Goal: Task Accomplishment & Management: Complete application form

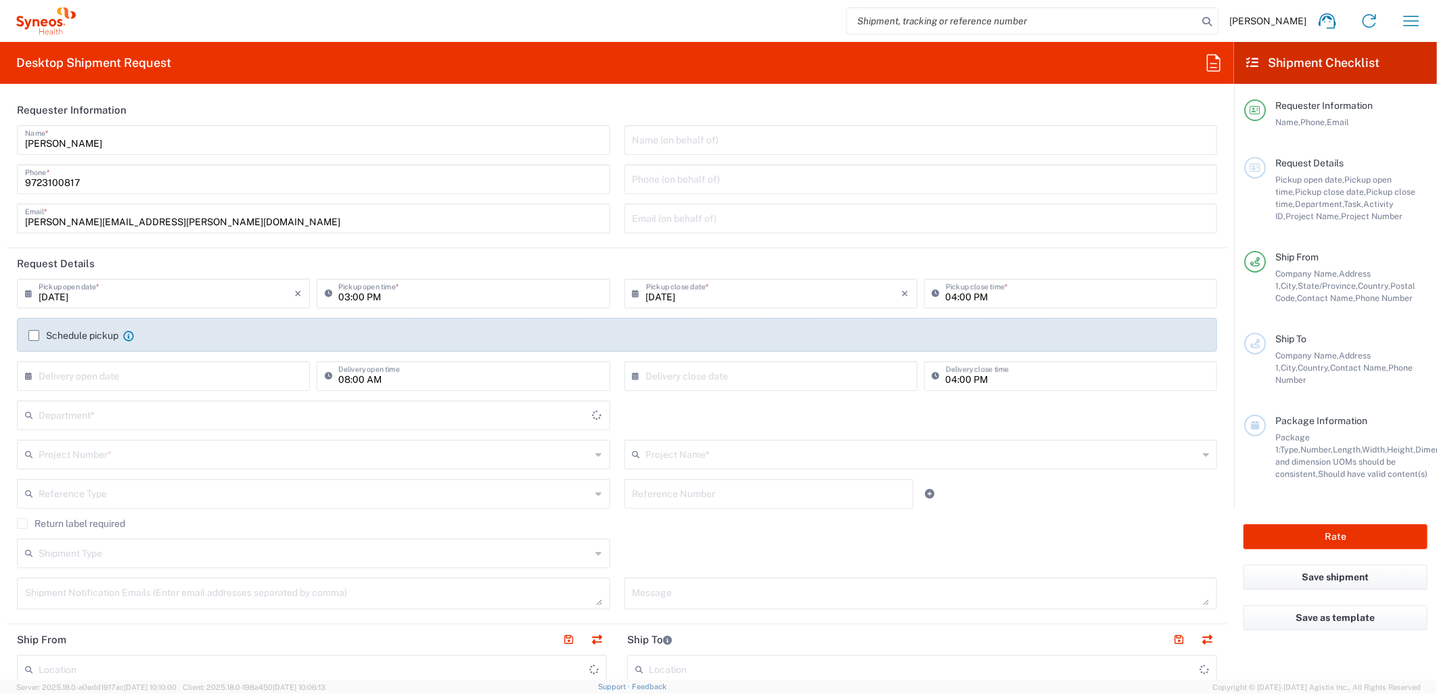
type input "Texas"
type input "6162"
type input "United States"
type input "Syneos Health Medical Communic"
click at [167, 282] on input "09/04/2025" at bounding box center [167, 293] width 256 height 24
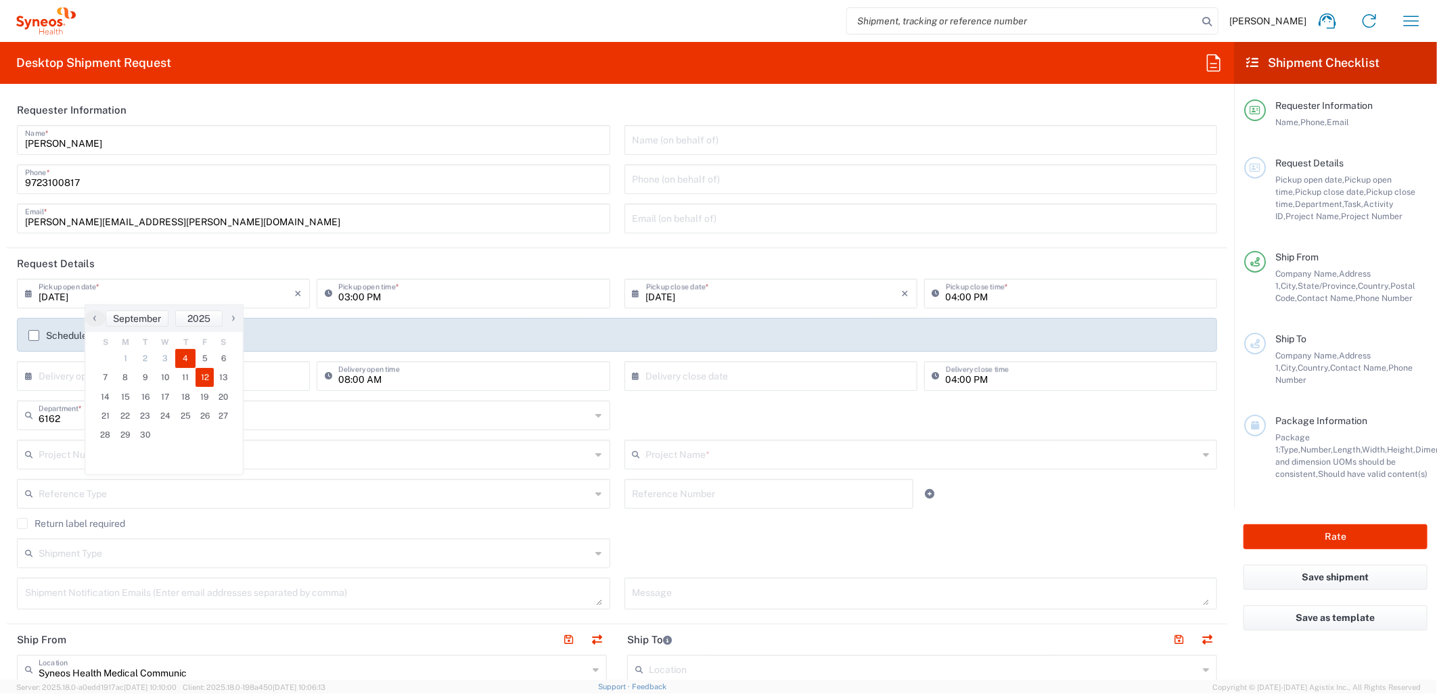
click at [206, 368] on span "12" at bounding box center [205, 377] width 19 height 19
type input "09/12/2025"
click at [212, 294] on input "09/12/2025" at bounding box center [167, 293] width 256 height 24
click at [207, 362] on span "5" at bounding box center [205, 358] width 19 height 19
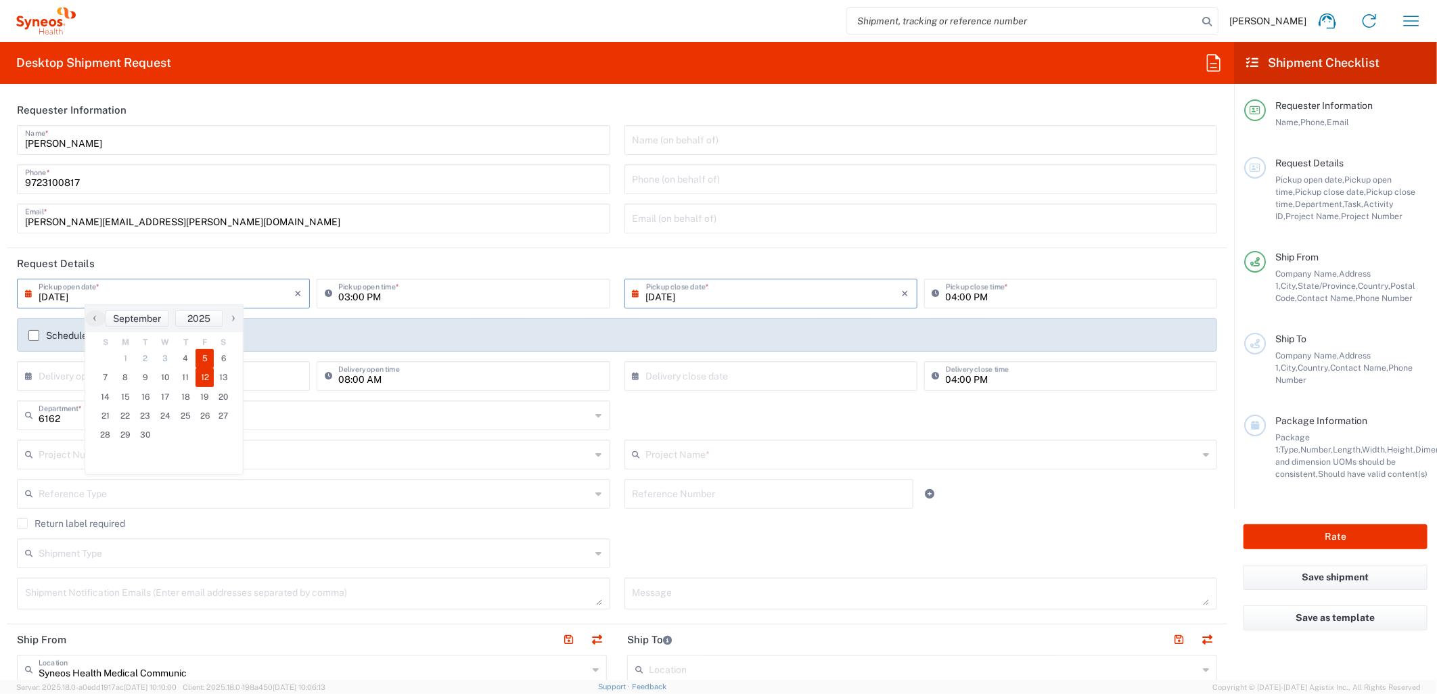
type input "09/05/2025"
drag, startPoint x: 743, startPoint y: 529, endPoint x: 735, endPoint y: 529, distance: 7.4
click at [743, 529] on div "Return label required" at bounding box center [617, 528] width 1200 height 20
click at [348, 296] on input "03:00 PM" at bounding box center [469, 293] width 263 height 24
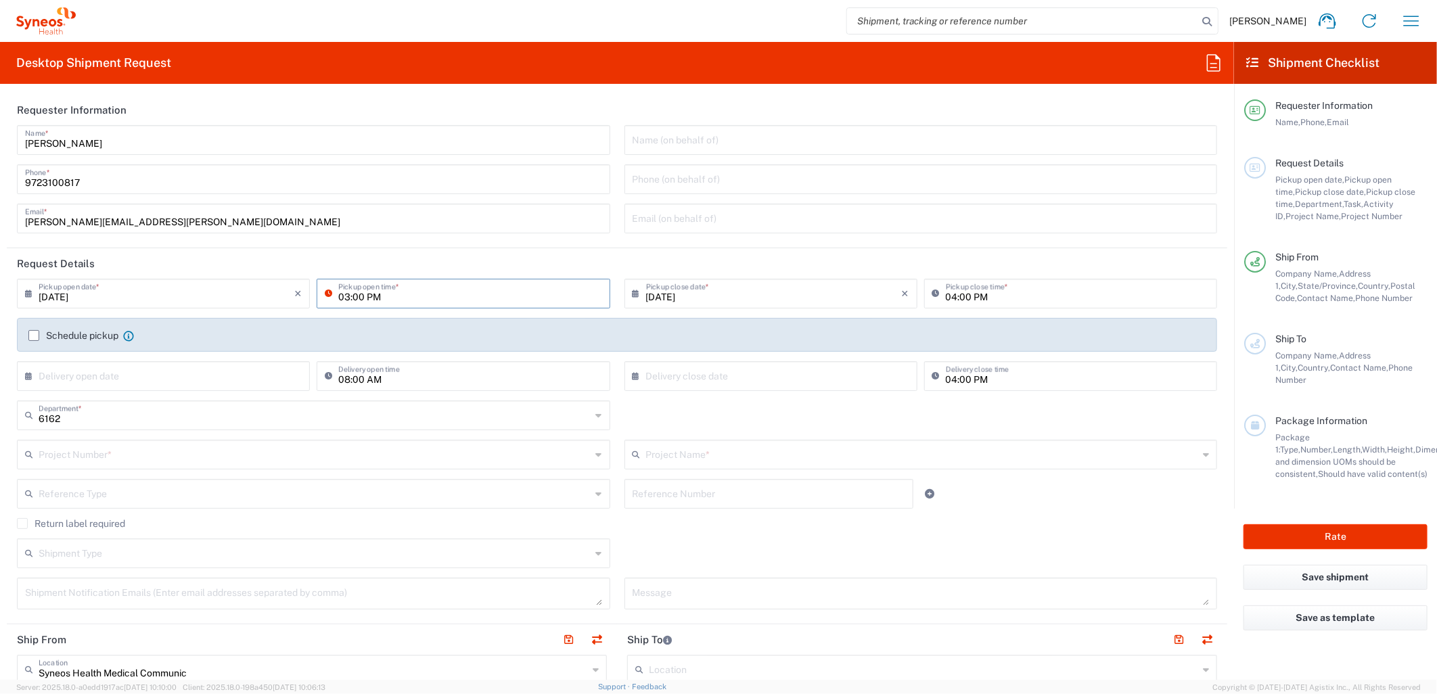
click at [344, 296] on input "03:00 PM" at bounding box center [469, 293] width 263 height 24
click at [343, 295] on input "03:00 PM" at bounding box center [469, 293] width 263 height 24
click at [372, 299] on input "08:00 PM" at bounding box center [469, 293] width 263 height 24
type input "08:00 AM"
click at [643, 133] on input "text" at bounding box center [921, 139] width 577 height 24
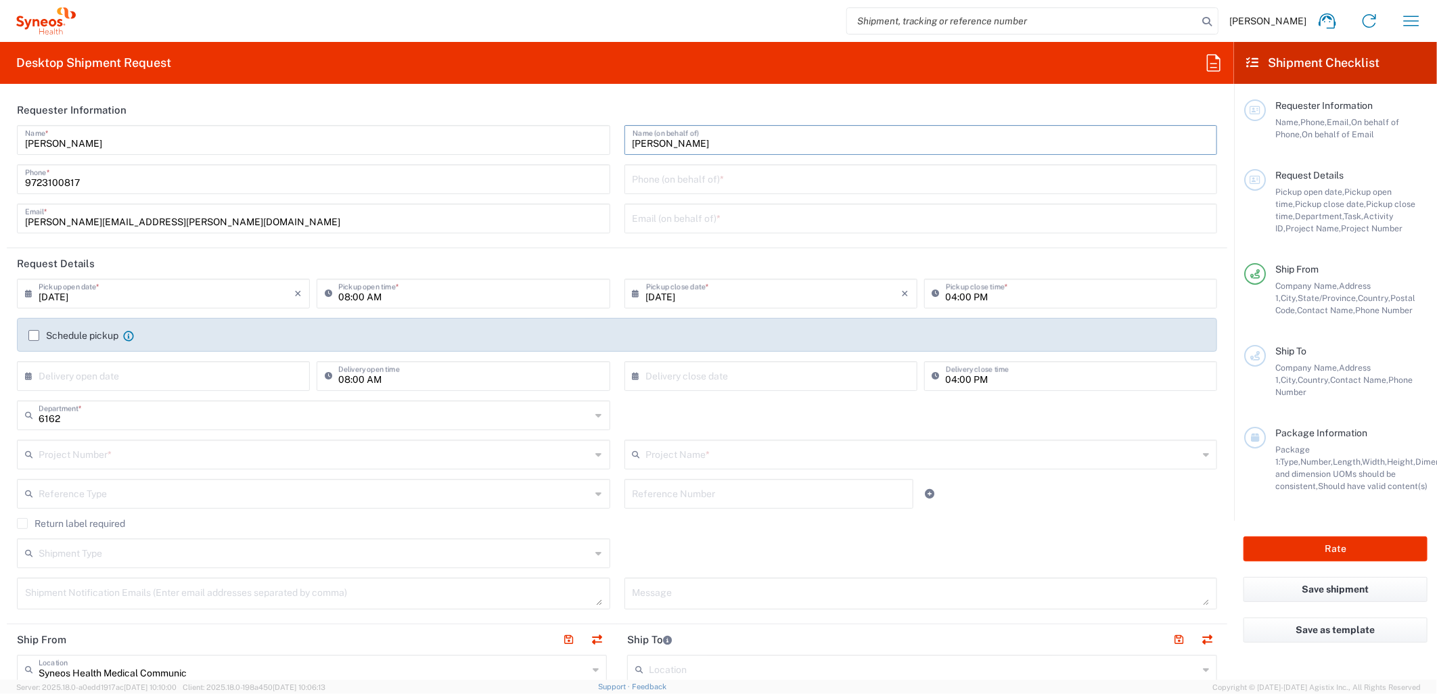
type input "Aimy Lee"
click at [726, 177] on input "tel" at bounding box center [921, 178] width 577 height 24
paste input "424 212 2295"
type input "424 212 2295"
click at [727, 215] on input "text" at bounding box center [921, 218] width 577 height 24
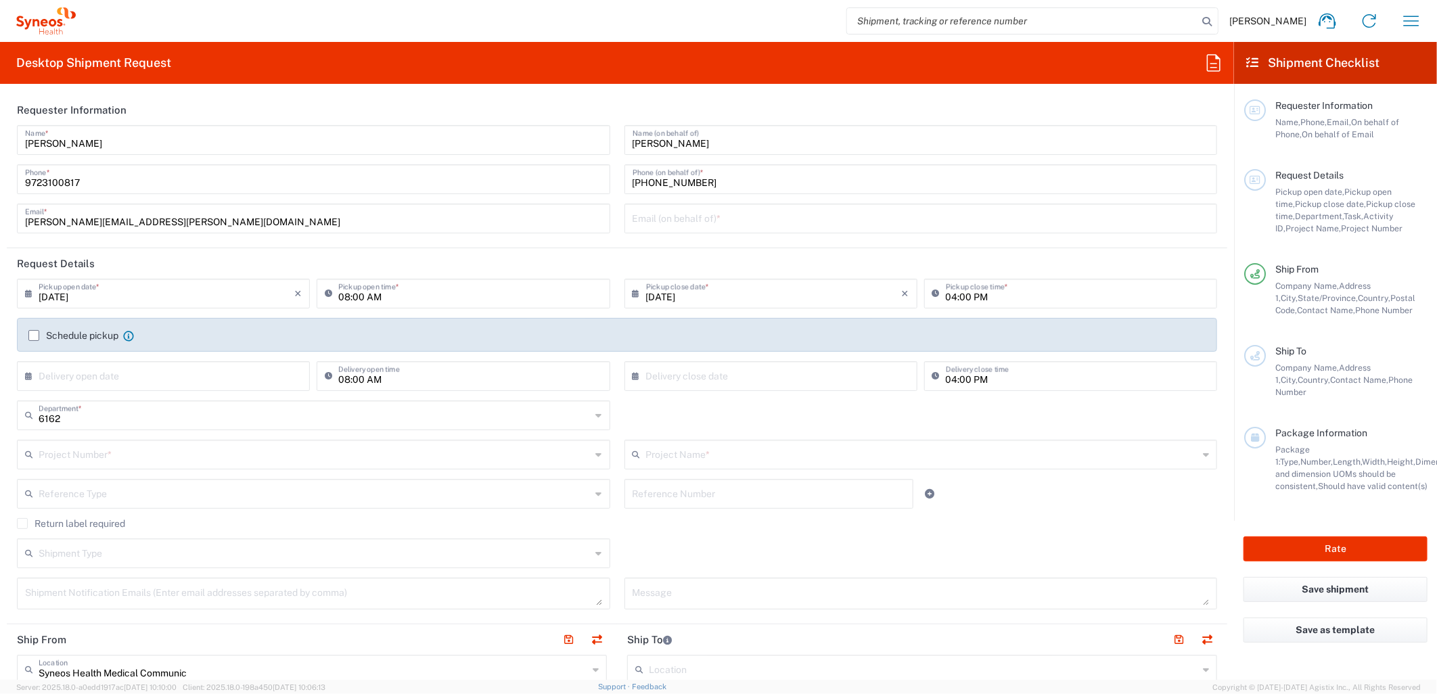
paste input "aimy.lee@syneoshealth.com"
type input "aimy.lee@syneoshealth.com"
click at [191, 449] on input "text" at bounding box center [315, 454] width 553 height 24
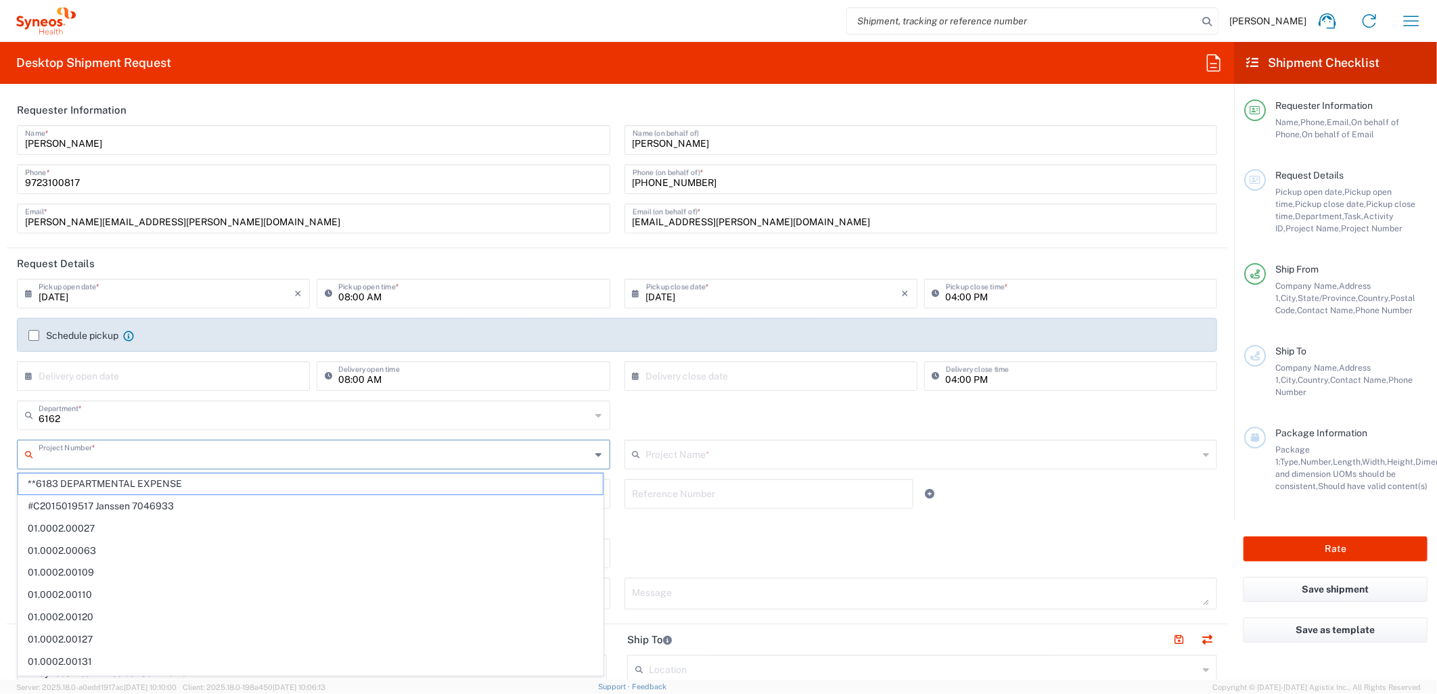
paste input "MCUS.IMSE.CL.7068636"
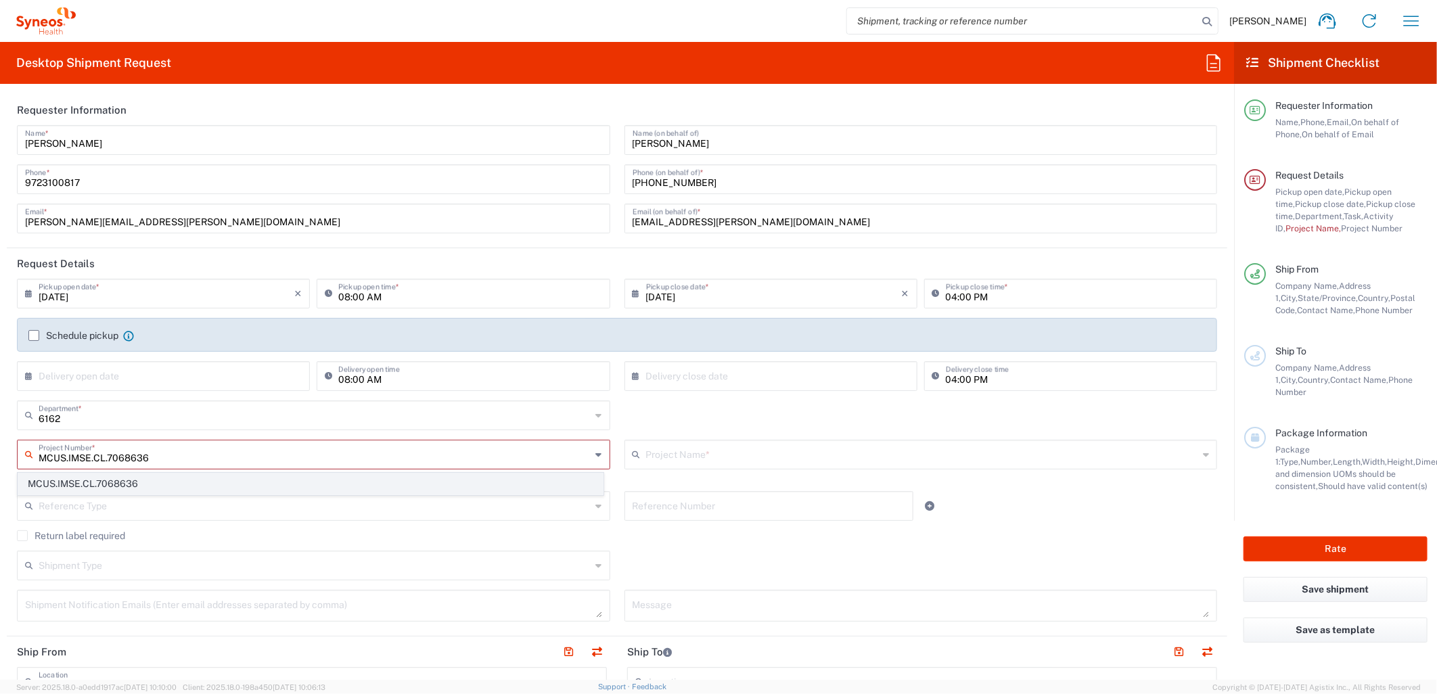
type input "MCUS.IMSE.CL.7068636"
click at [248, 484] on span "MCUS.IMSE.CL.7068636" at bounding box center [310, 484] width 585 height 21
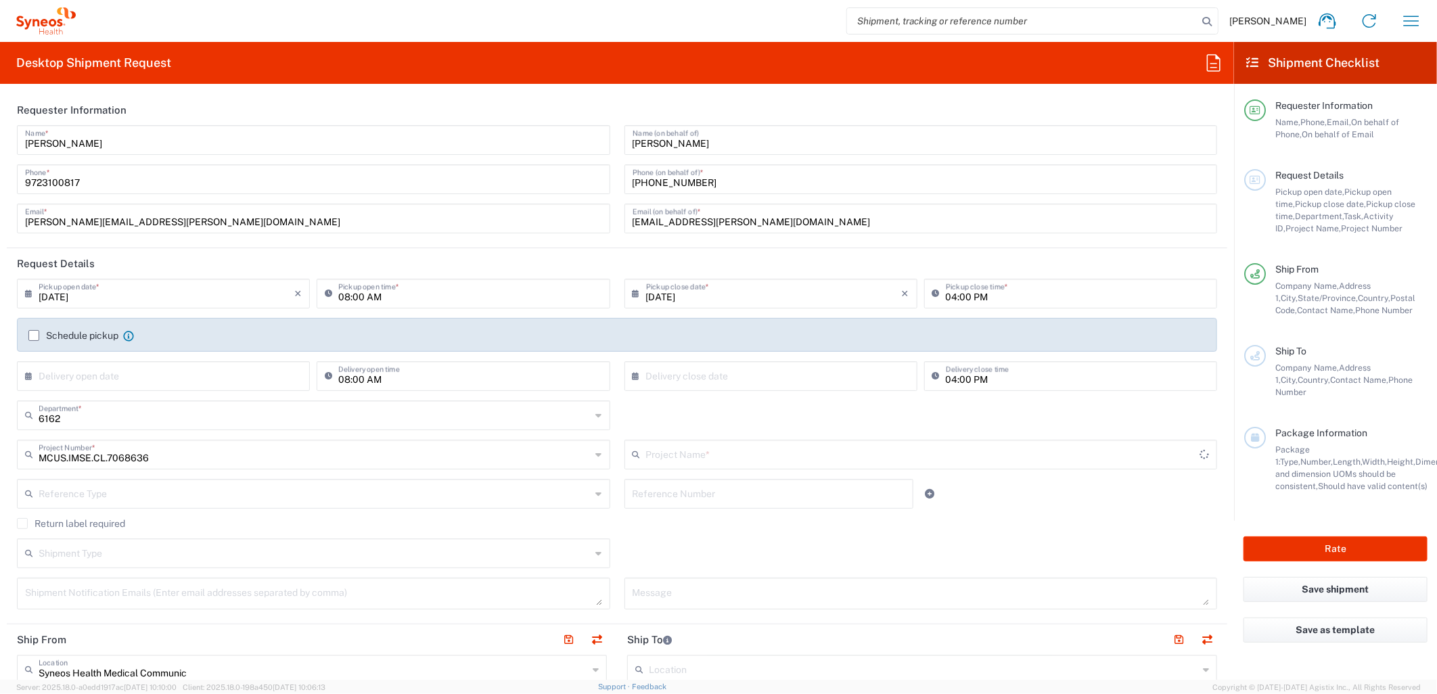
type input "Takeda.SpkrBureau.25.7068636"
click at [487, 501] on input "text" at bounding box center [315, 493] width 553 height 24
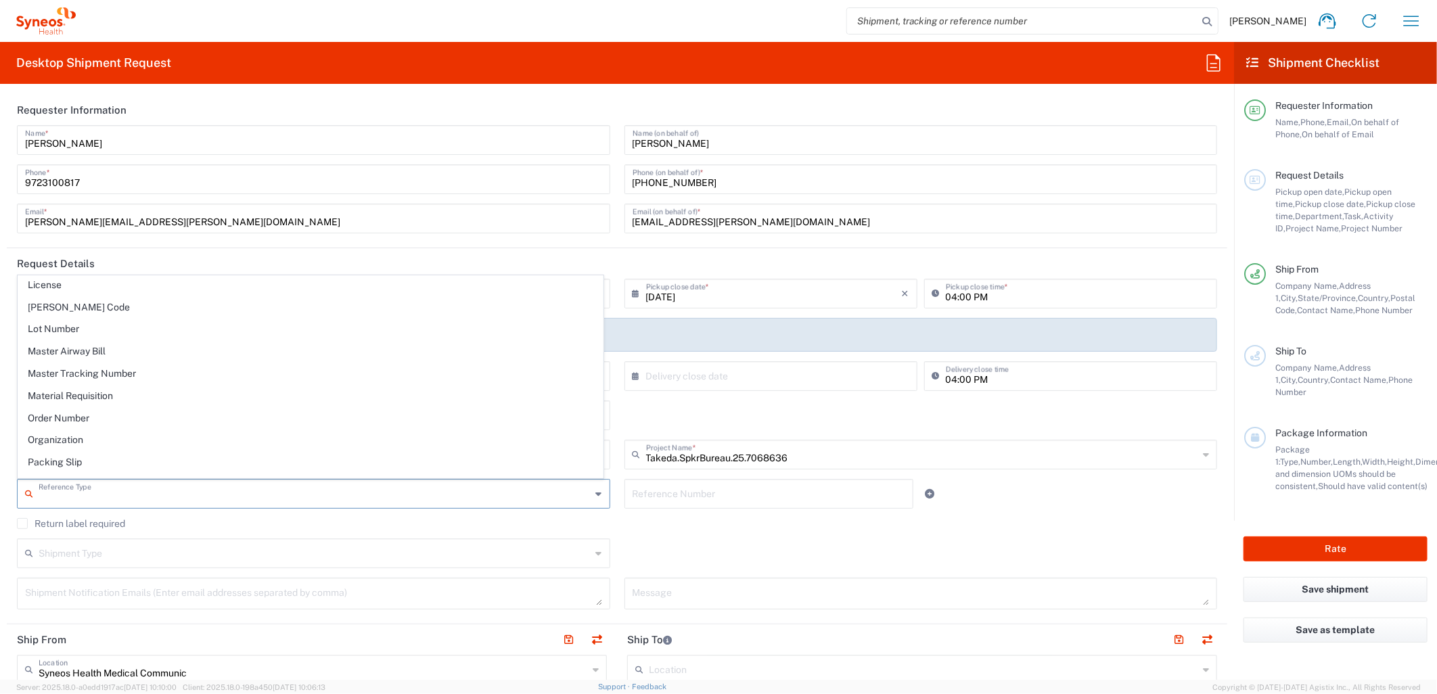
scroll to position [1227, 0]
click at [163, 326] on span "Tender ID" at bounding box center [310, 334] width 585 height 21
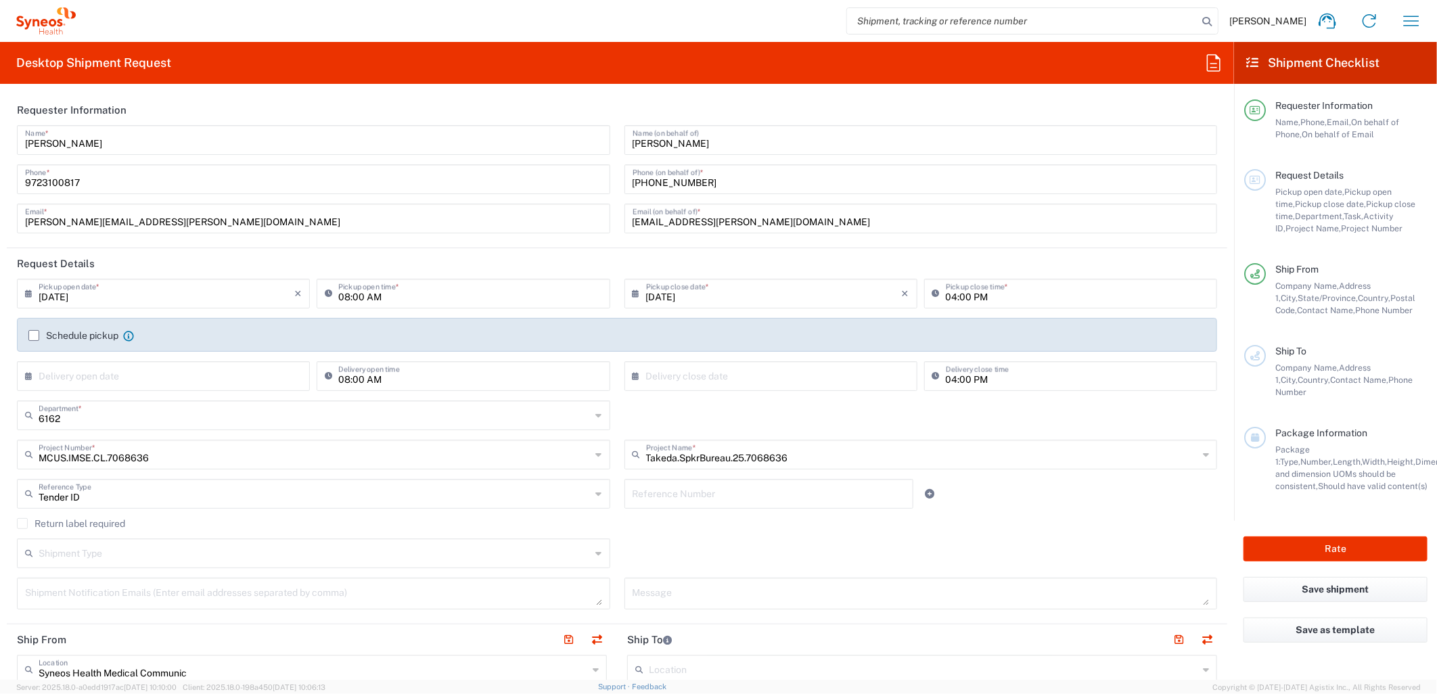
click at [120, 503] on input "Tender ID" at bounding box center [315, 493] width 553 height 24
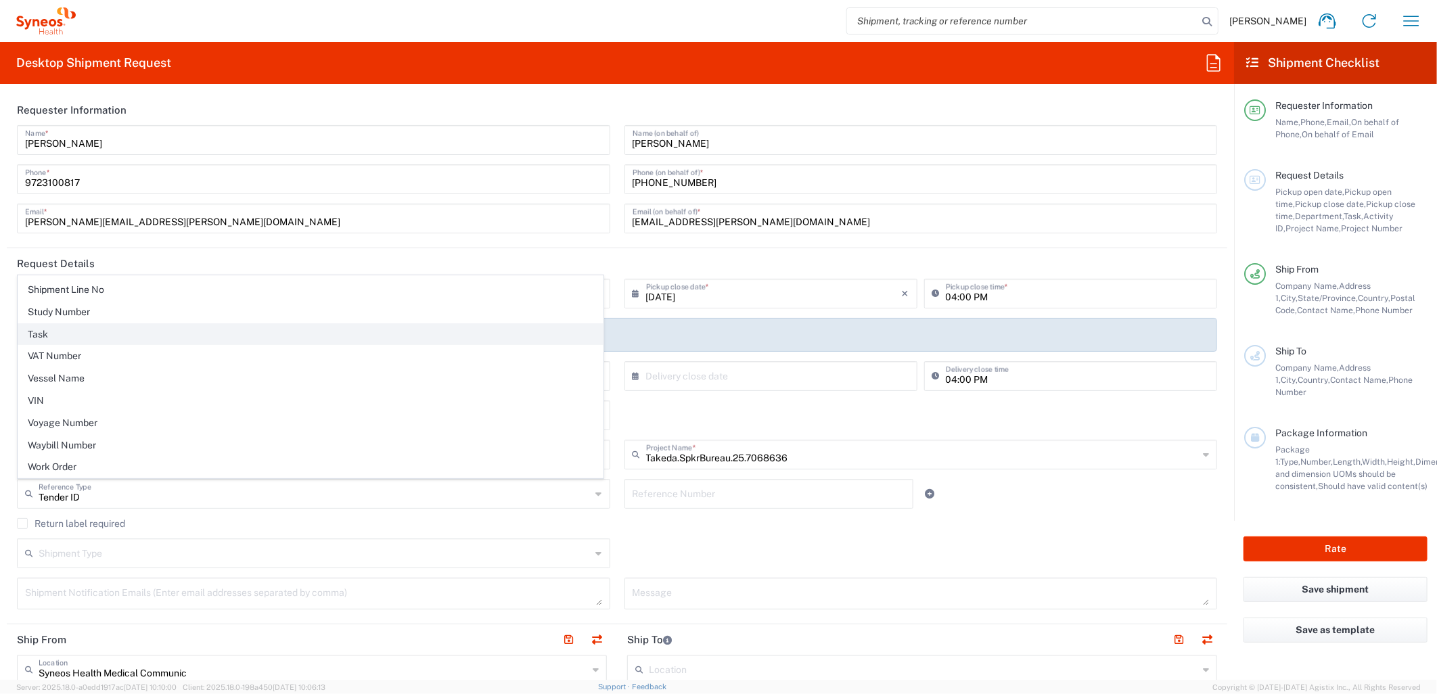
click at [58, 323] on li "Task" at bounding box center [311, 334] width 586 height 22
type input "Task"
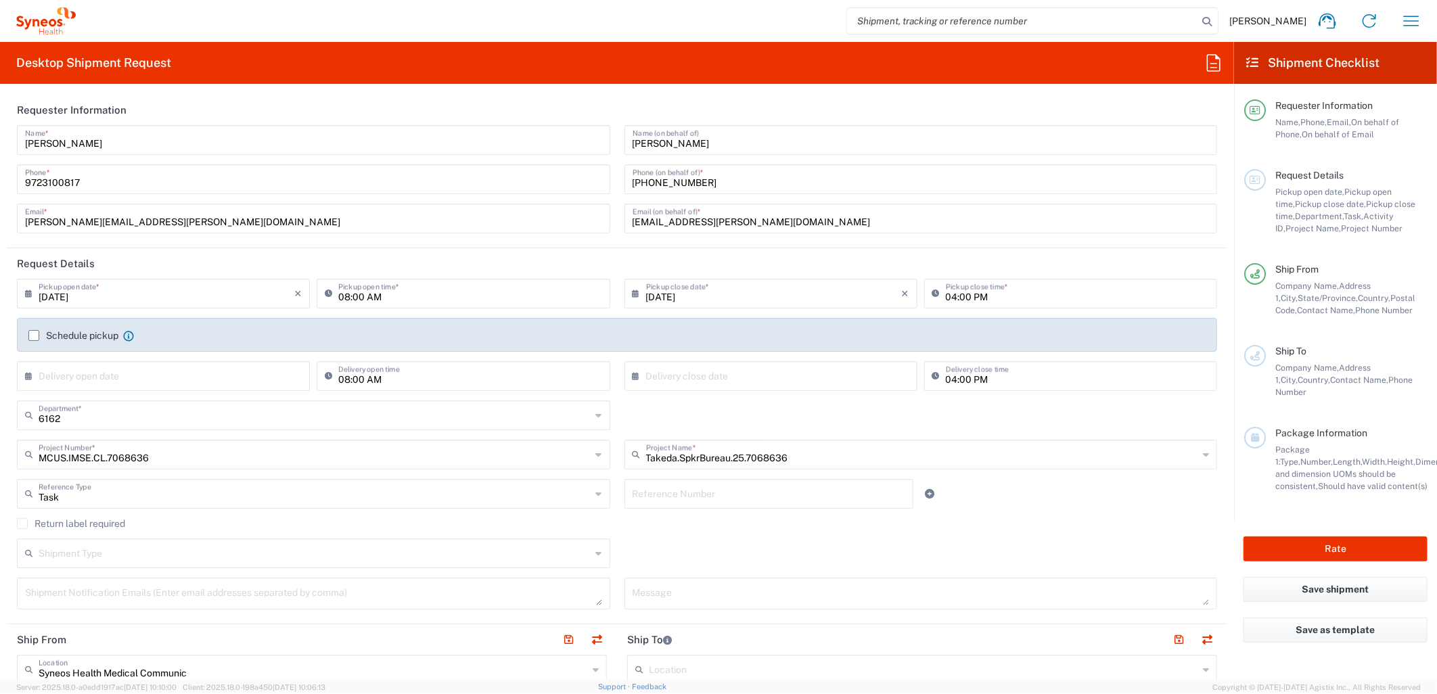
click at [636, 490] on input "text" at bounding box center [769, 493] width 273 height 24
type input "002"
click at [926, 491] on icon at bounding box center [930, 493] width 9 height 9
click at [407, 531] on input "text" at bounding box center [315, 532] width 553 height 24
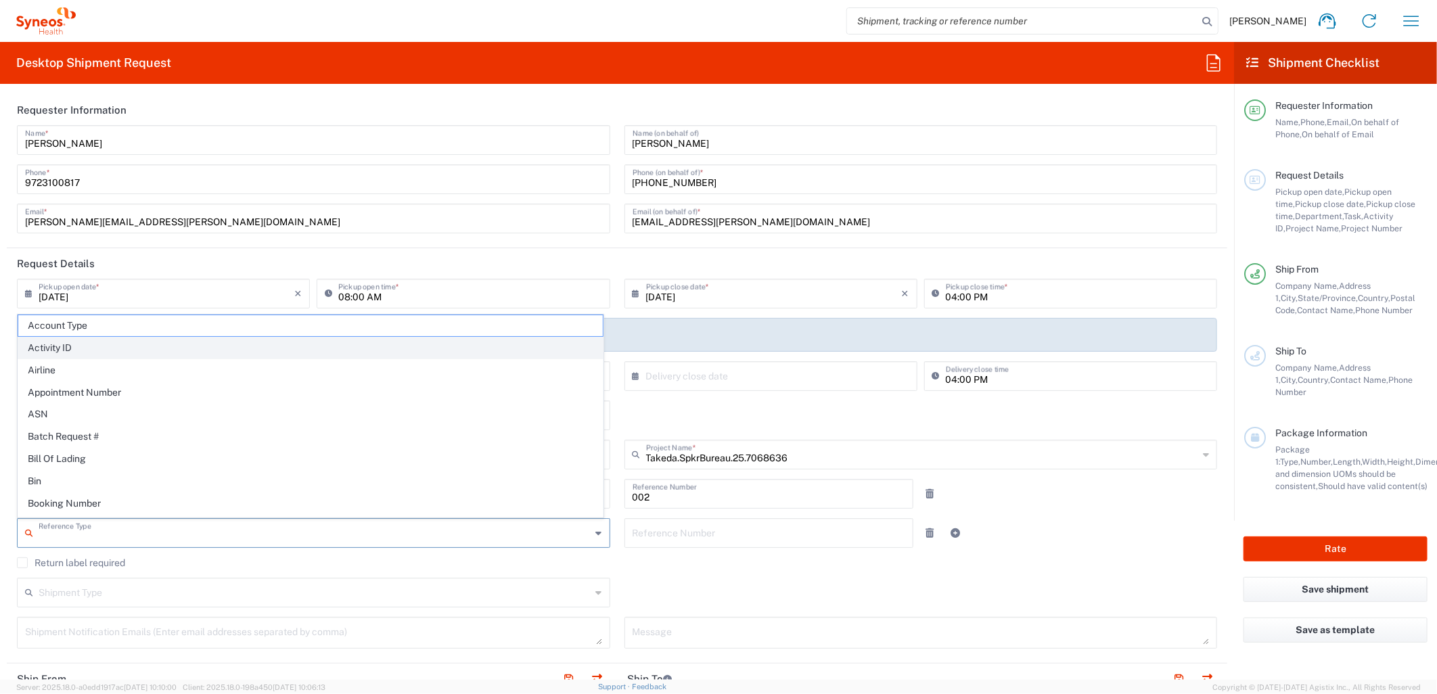
click at [265, 350] on span "Activity ID" at bounding box center [310, 348] width 585 height 21
type input "Activity ID"
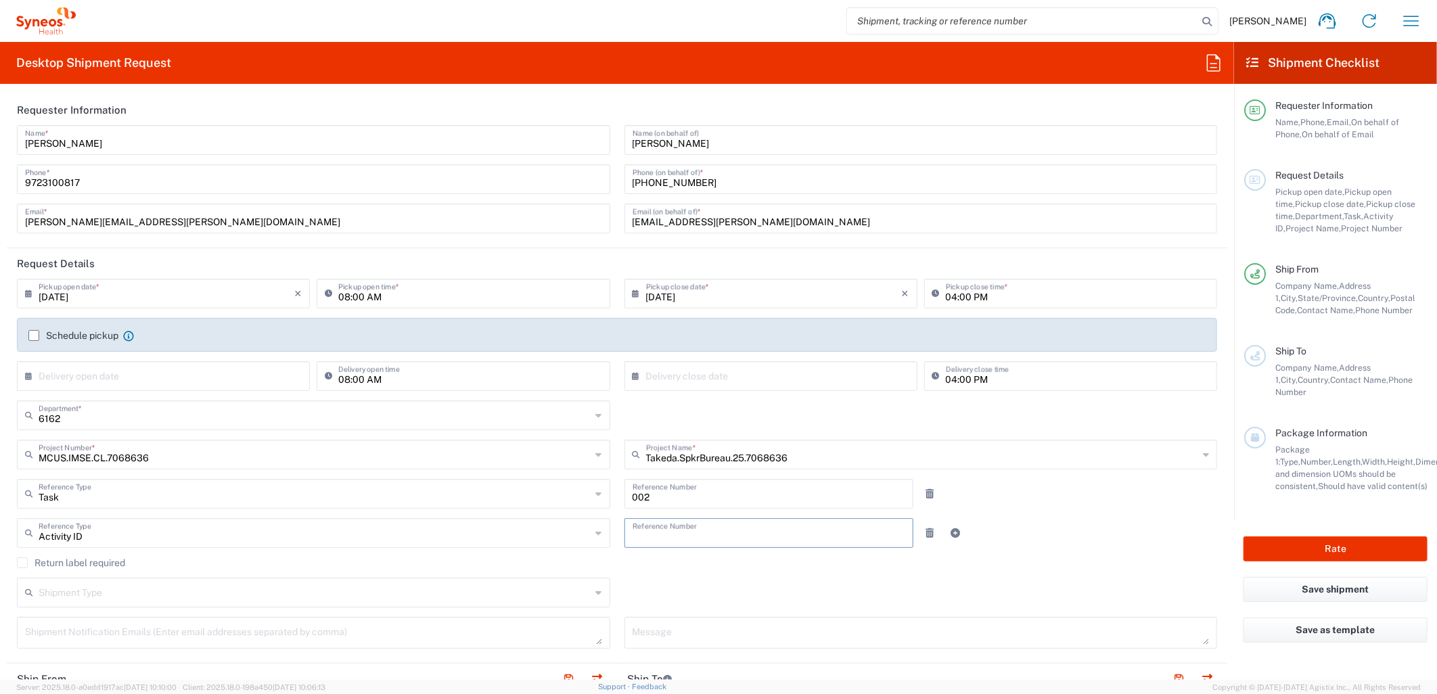
click at [697, 542] on input "text" at bounding box center [769, 532] width 273 height 24
type input "10279"
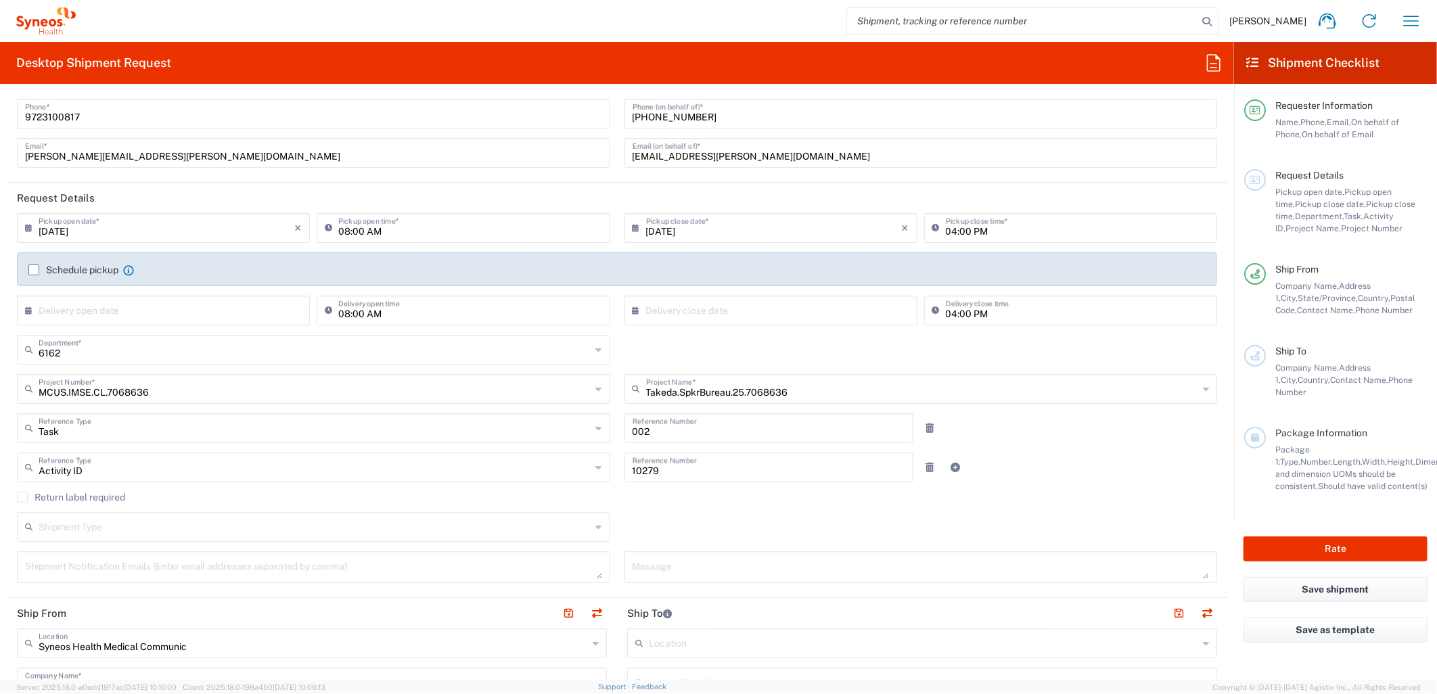
scroll to position [150, 0]
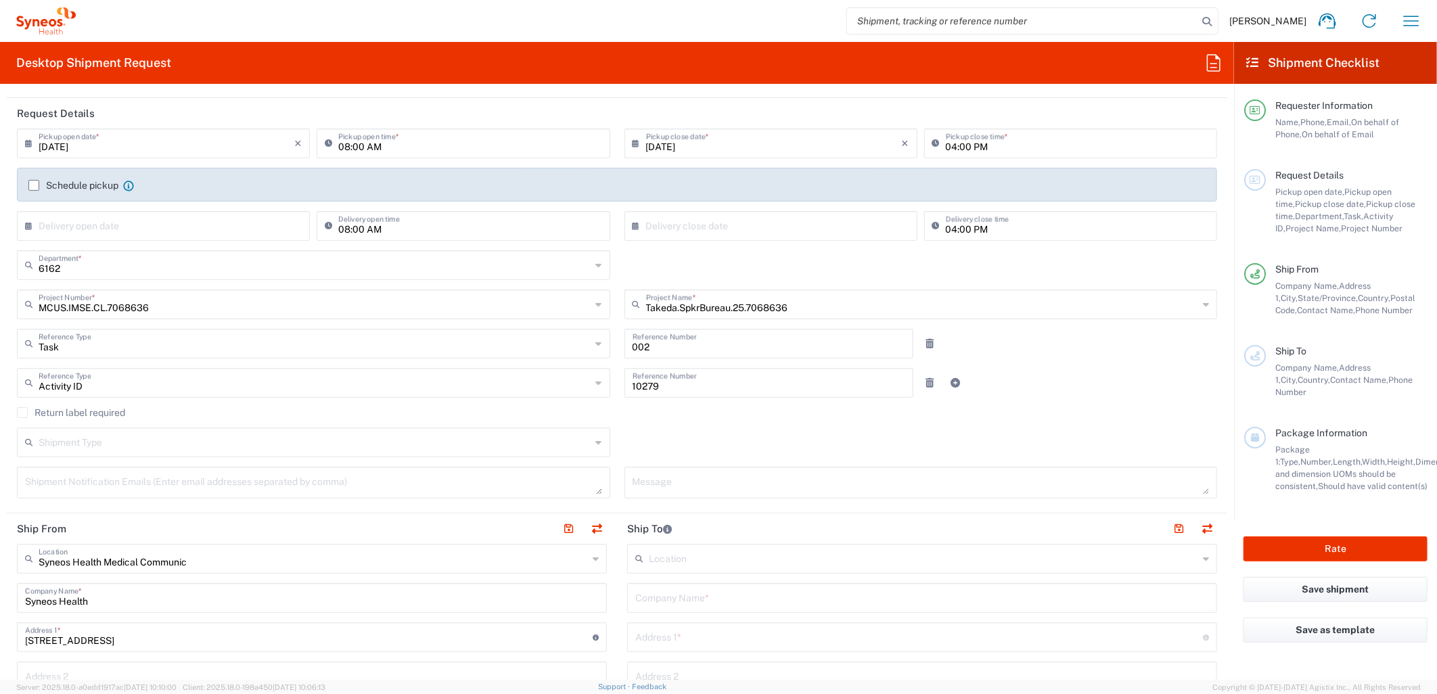
drag, startPoint x: 490, startPoint y: 443, endPoint x: 474, endPoint y: 453, distance: 19.5
click at [490, 443] on input "text" at bounding box center [315, 442] width 553 height 24
click at [372, 505] on agx-dropdown-content "Batch Regular" at bounding box center [310, 483] width 587 height 46
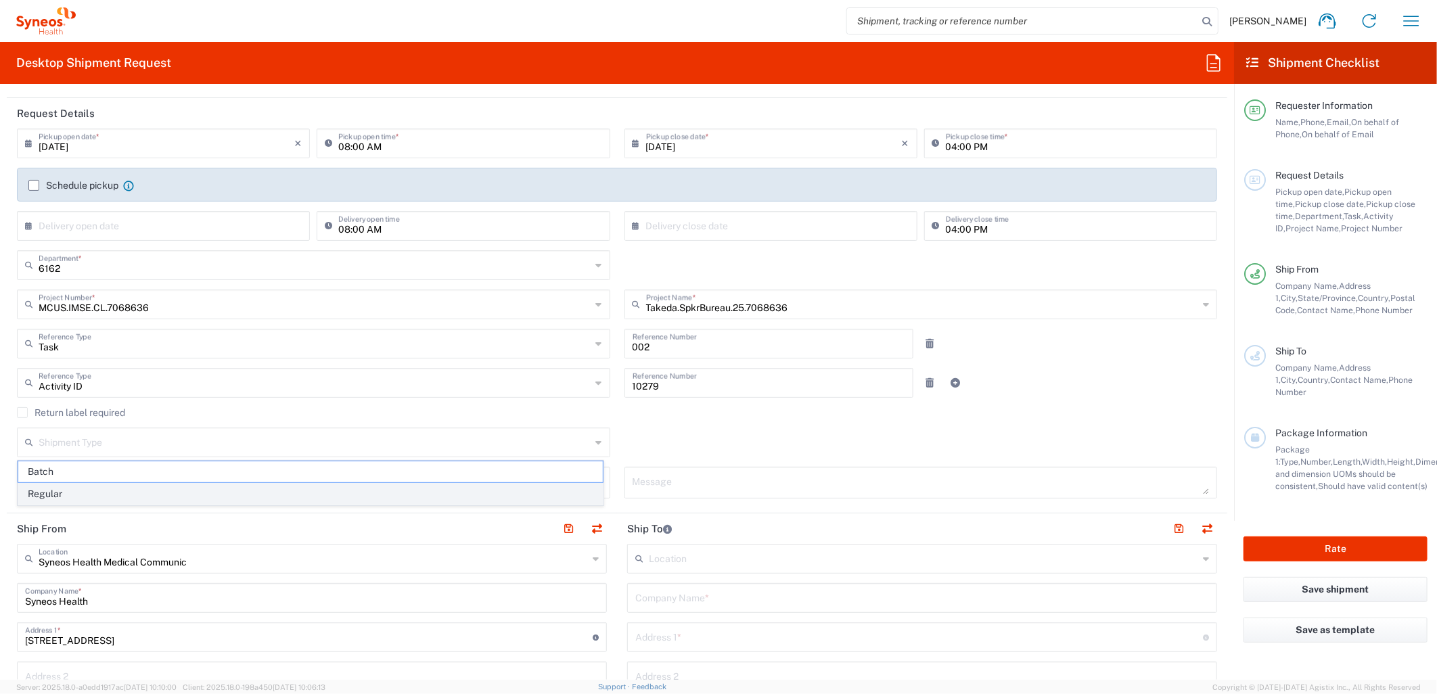
click at [369, 503] on span "Regular" at bounding box center [310, 494] width 585 height 21
type input "Regular"
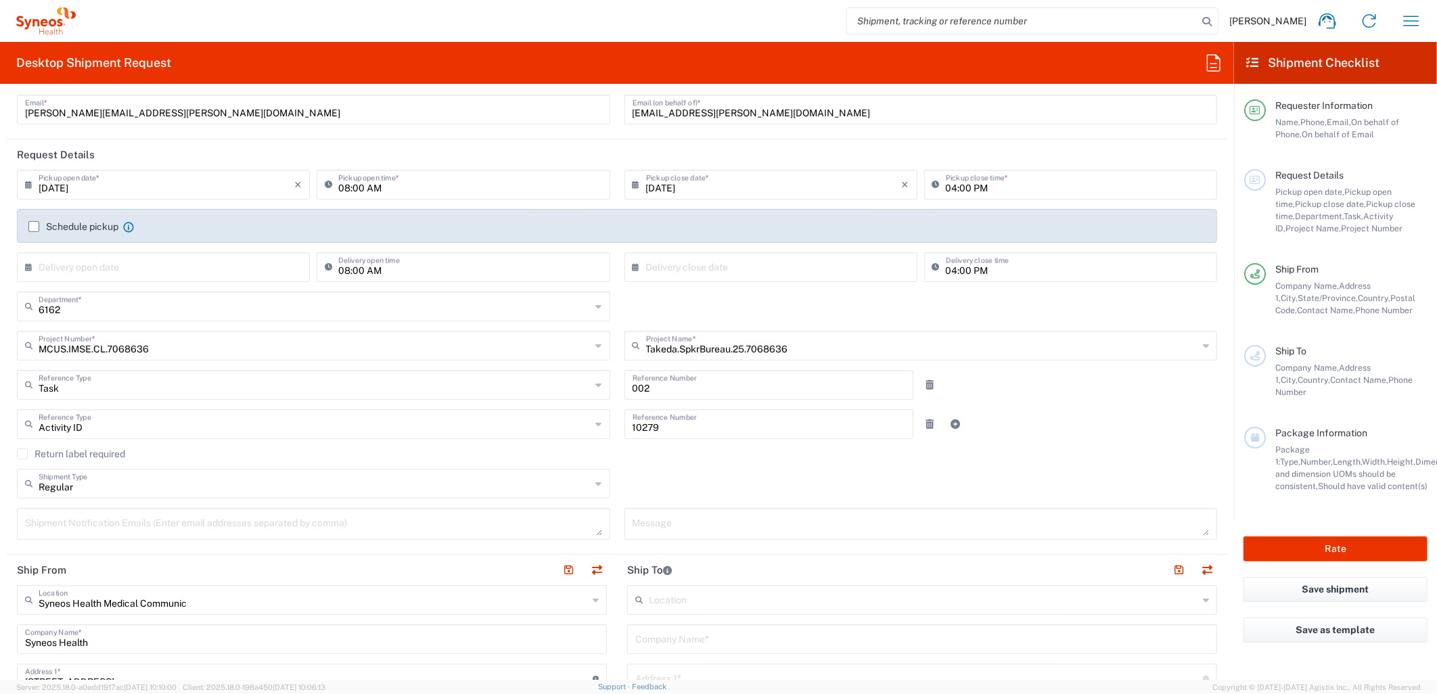
scroll to position [0, 0]
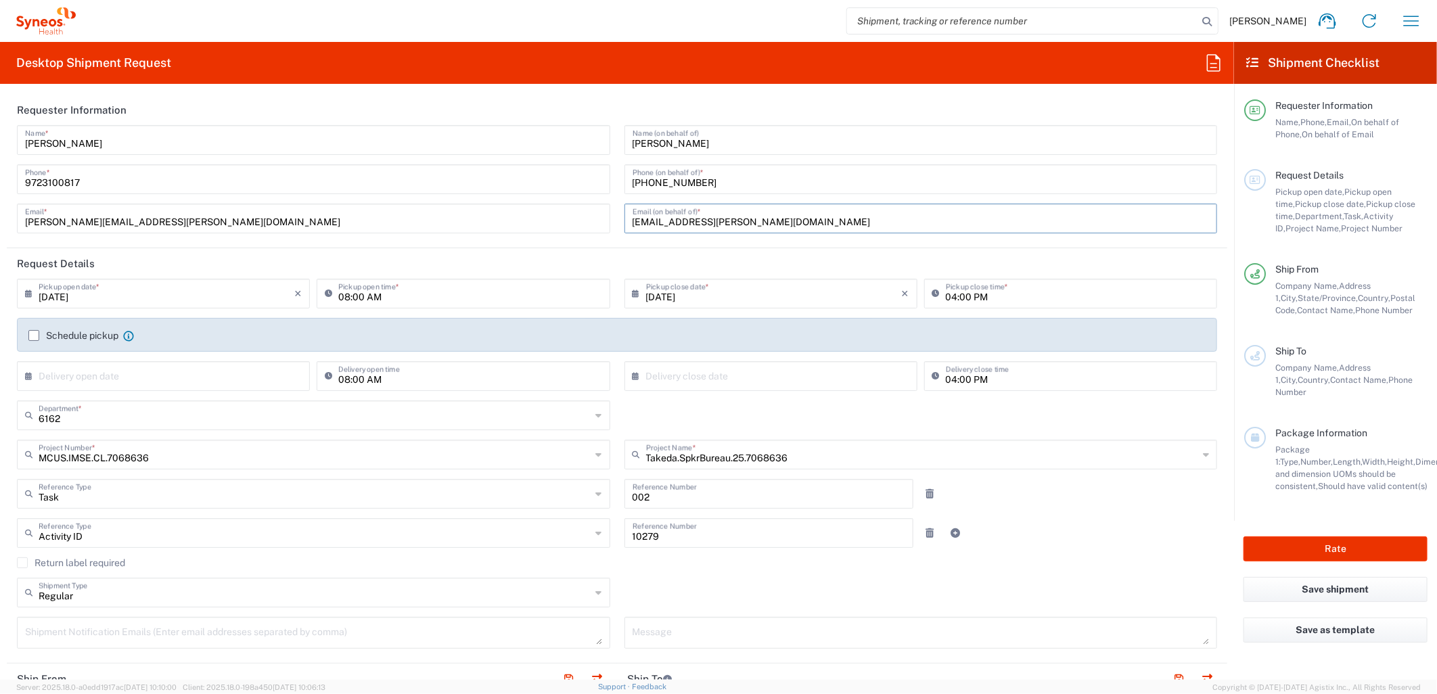
drag, startPoint x: 793, startPoint y: 208, endPoint x: 557, endPoint y: 207, distance: 236.1
click at [557, 207] on div "Kasey Burgan Name * 9723100817 Phone * kasey.burgan@syneoshealth.com Email * Ai…" at bounding box center [617, 184] width 1215 height 118
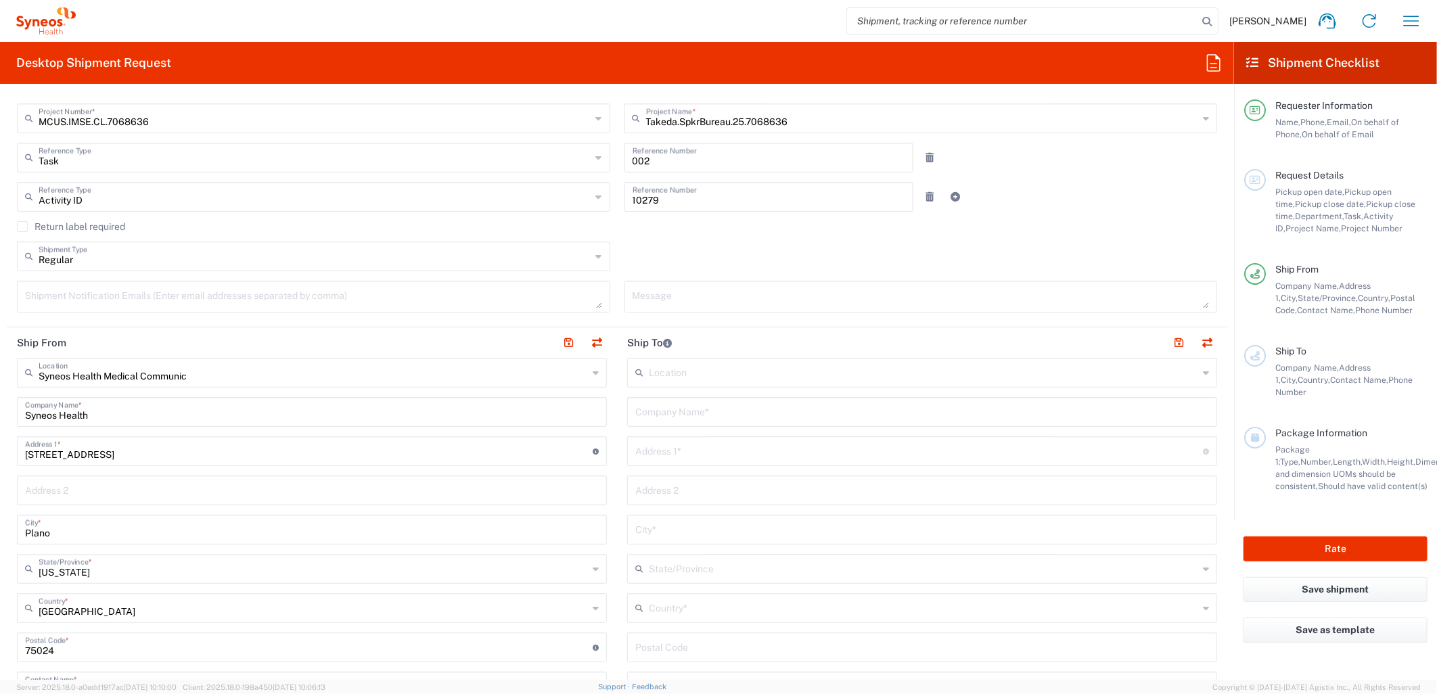
scroll to position [376, 0]
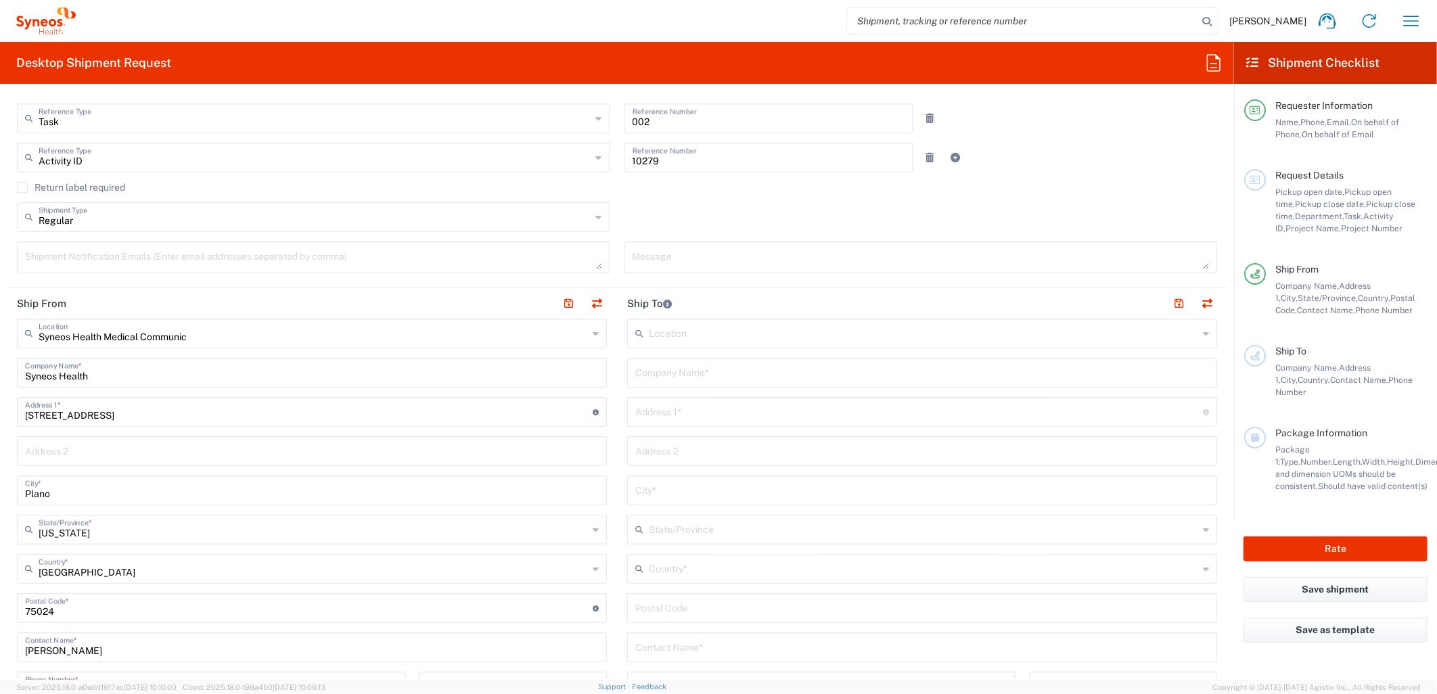
click at [220, 234] on div "Regular Shipment Type Batch Regular" at bounding box center [314, 221] width 608 height 39
click at [221, 254] on textarea at bounding box center [313, 258] width 577 height 24
paste textarea "aimy.lee@syneoshealth.com"
type textarea "aimy.lee@syneoshealth.com"
click at [765, 368] on input "text" at bounding box center [922, 372] width 574 height 24
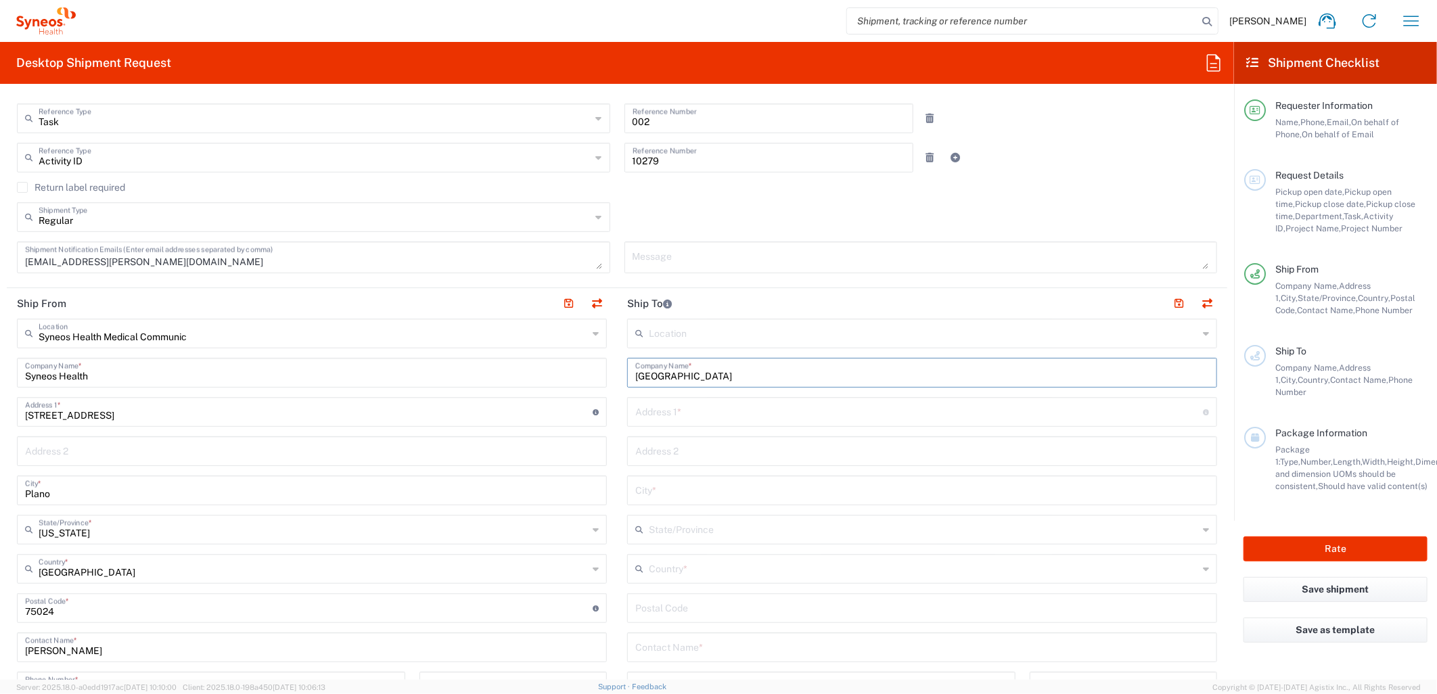
type input "Omni Austin Hotel Downtown"
click at [664, 422] on div "Address 1 * For cross streets use street names with '&' or 'and' in between. Fo…" at bounding box center [922, 412] width 590 height 30
click at [664, 411] on input "text" at bounding box center [919, 411] width 568 height 24
type input "700 San Jacinto Street"
click at [647, 494] on input "text" at bounding box center [922, 490] width 574 height 24
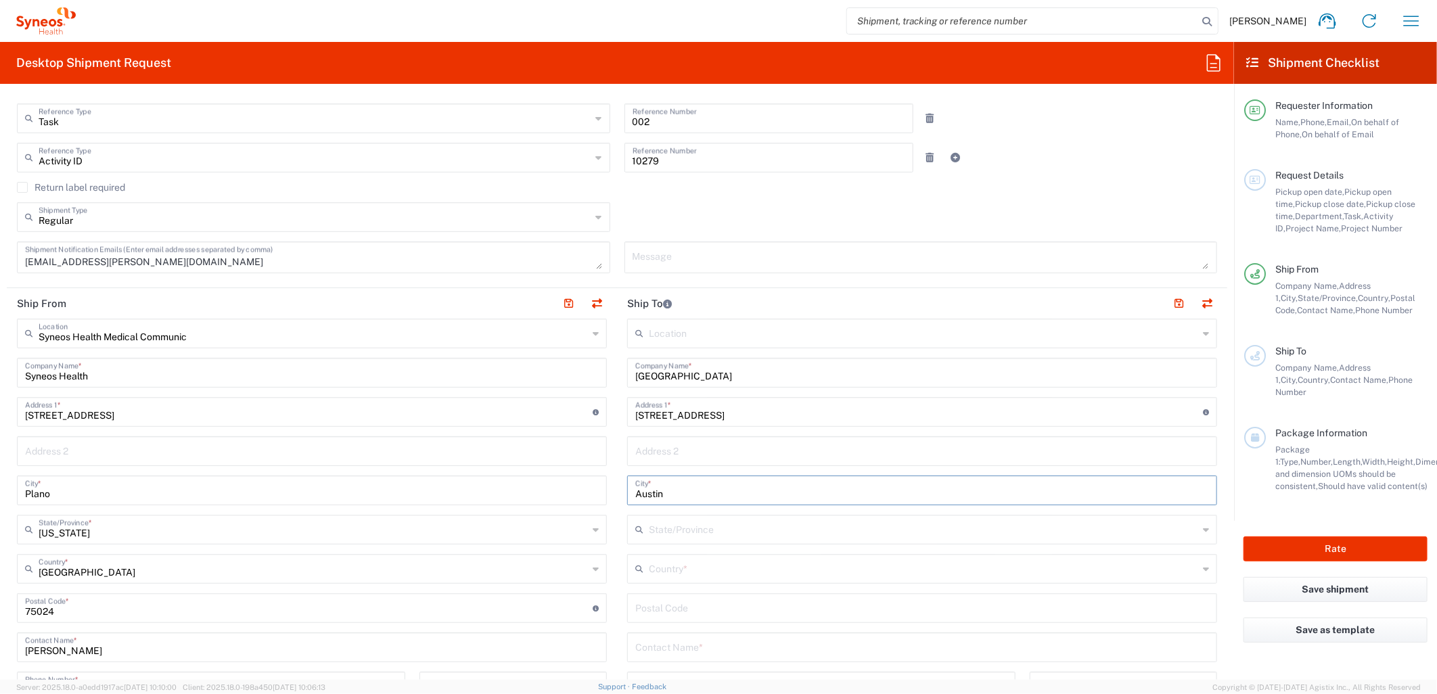
type input "Austin"
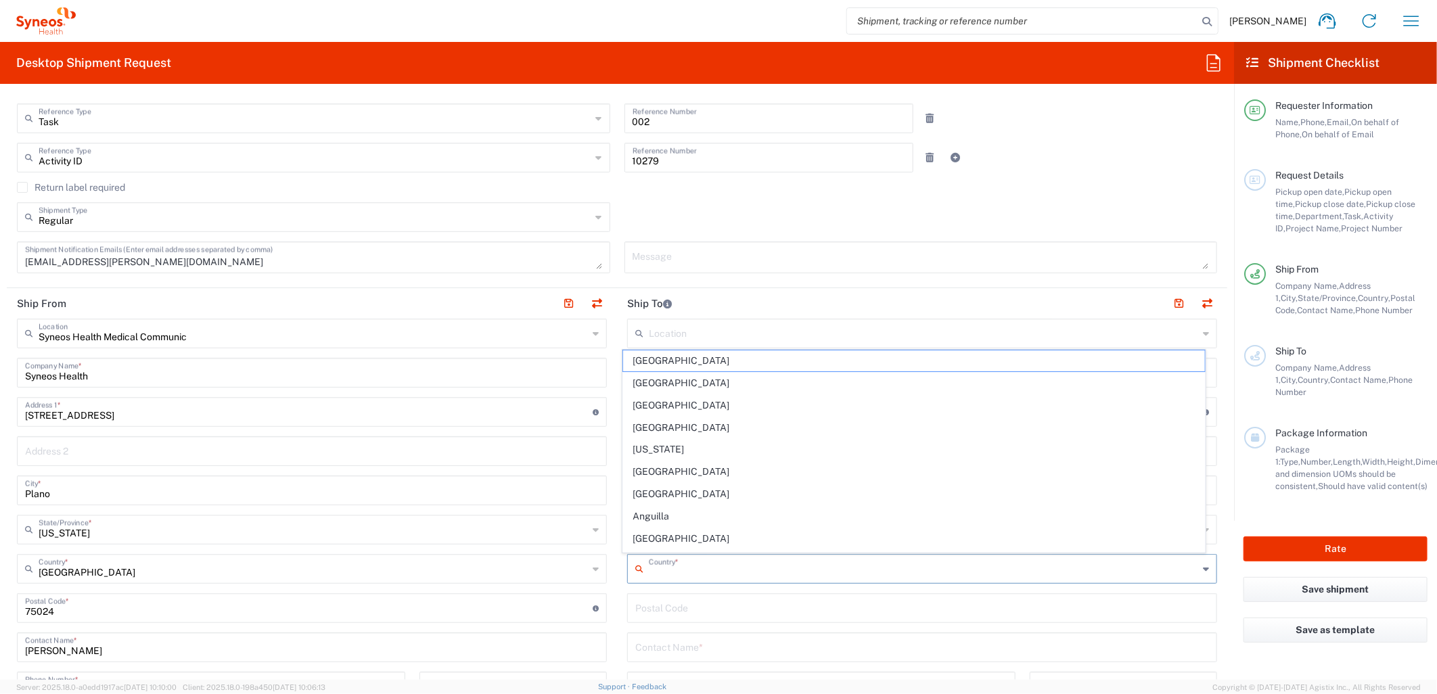
click at [696, 569] on input "text" at bounding box center [923, 568] width 549 height 24
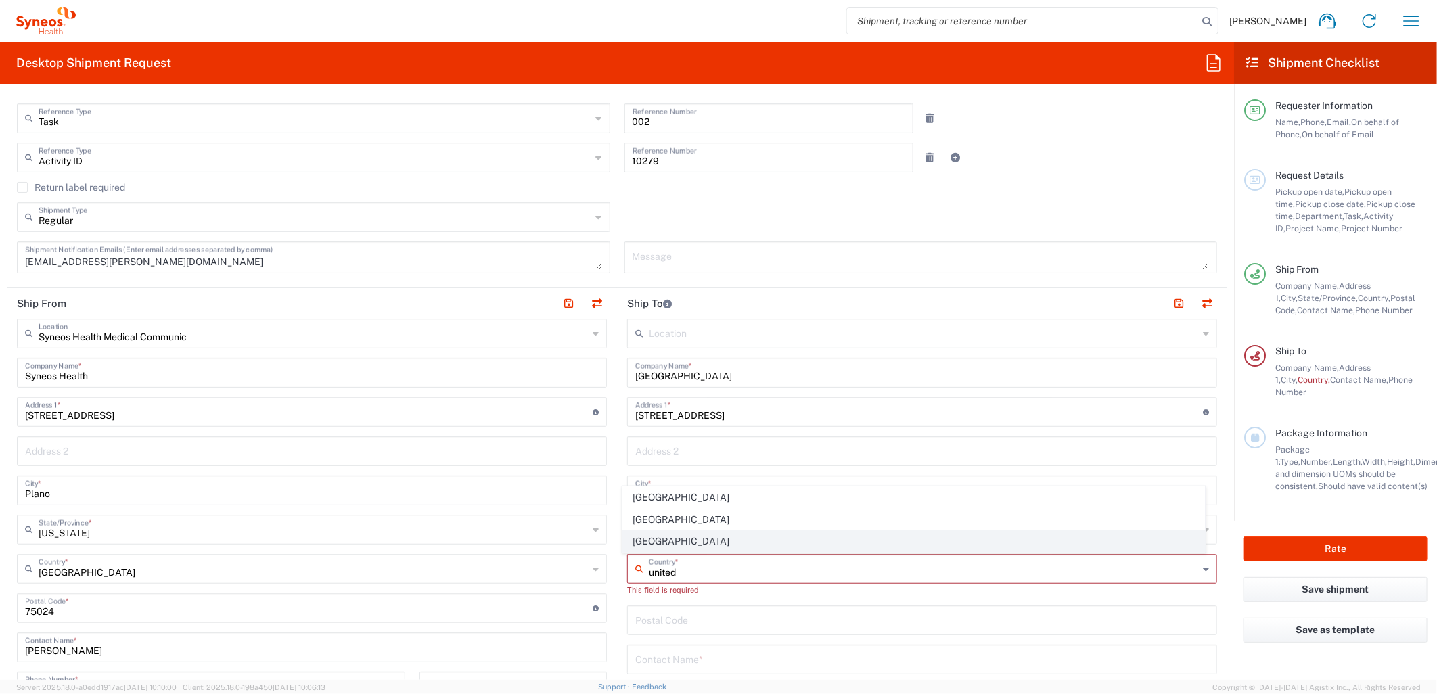
click at [650, 535] on span "United States" at bounding box center [914, 541] width 582 height 21
type input "United States"
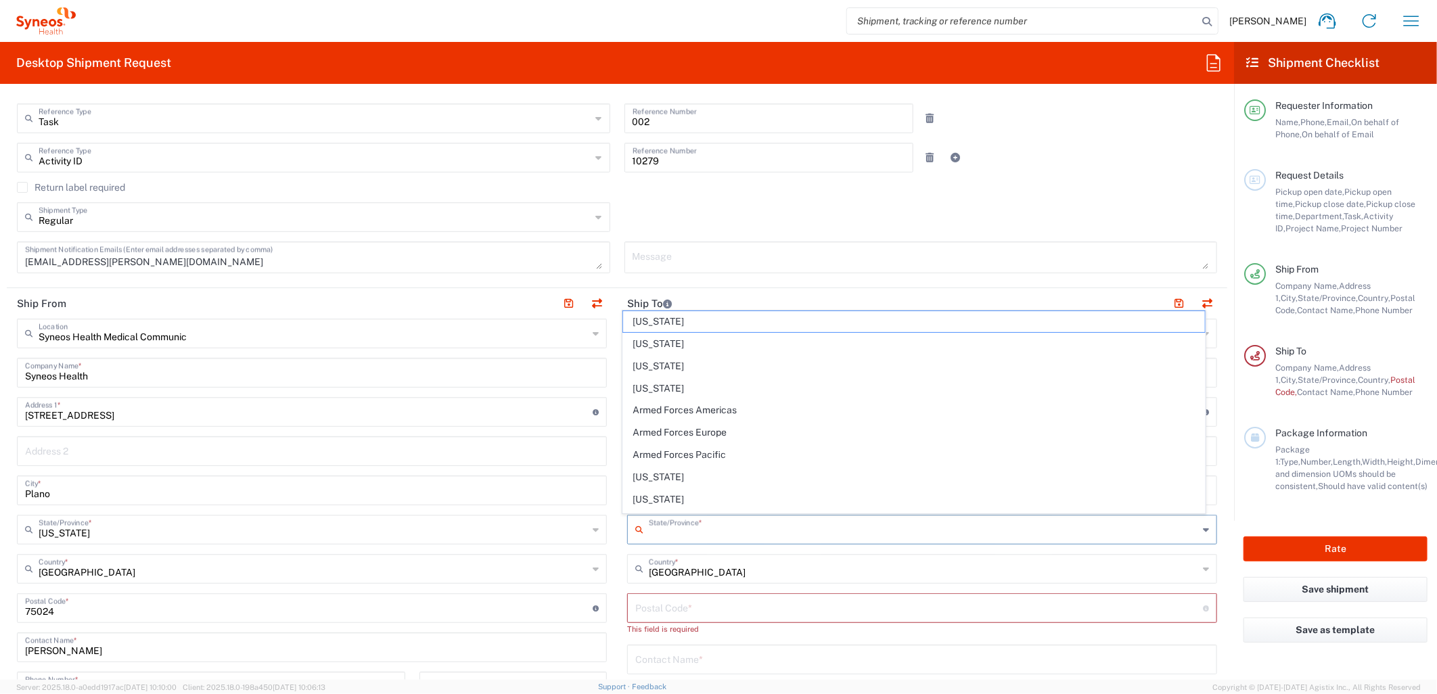
click at [671, 531] on input "text" at bounding box center [923, 529] width 549 height 24
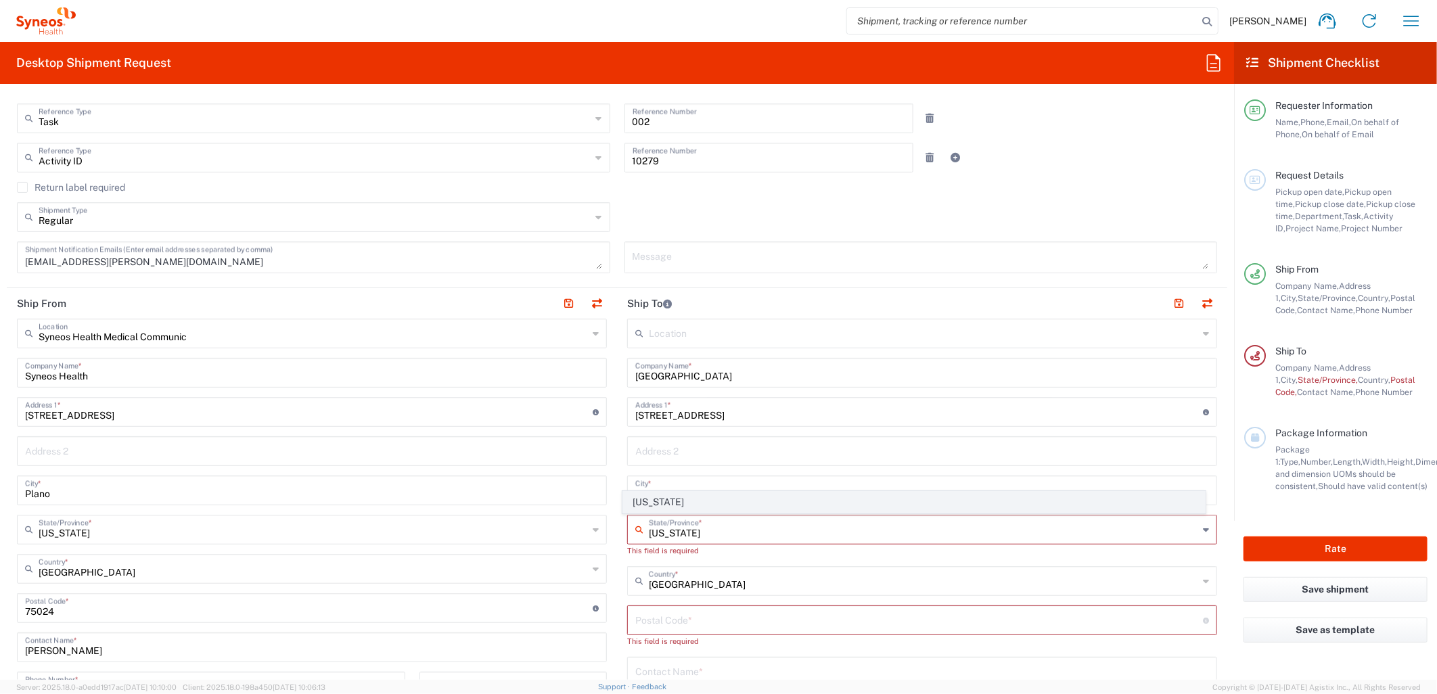
type input "Texas"
click at [658, 503] on span "Texas" at bounding box center [914, 502] width 582 height 21
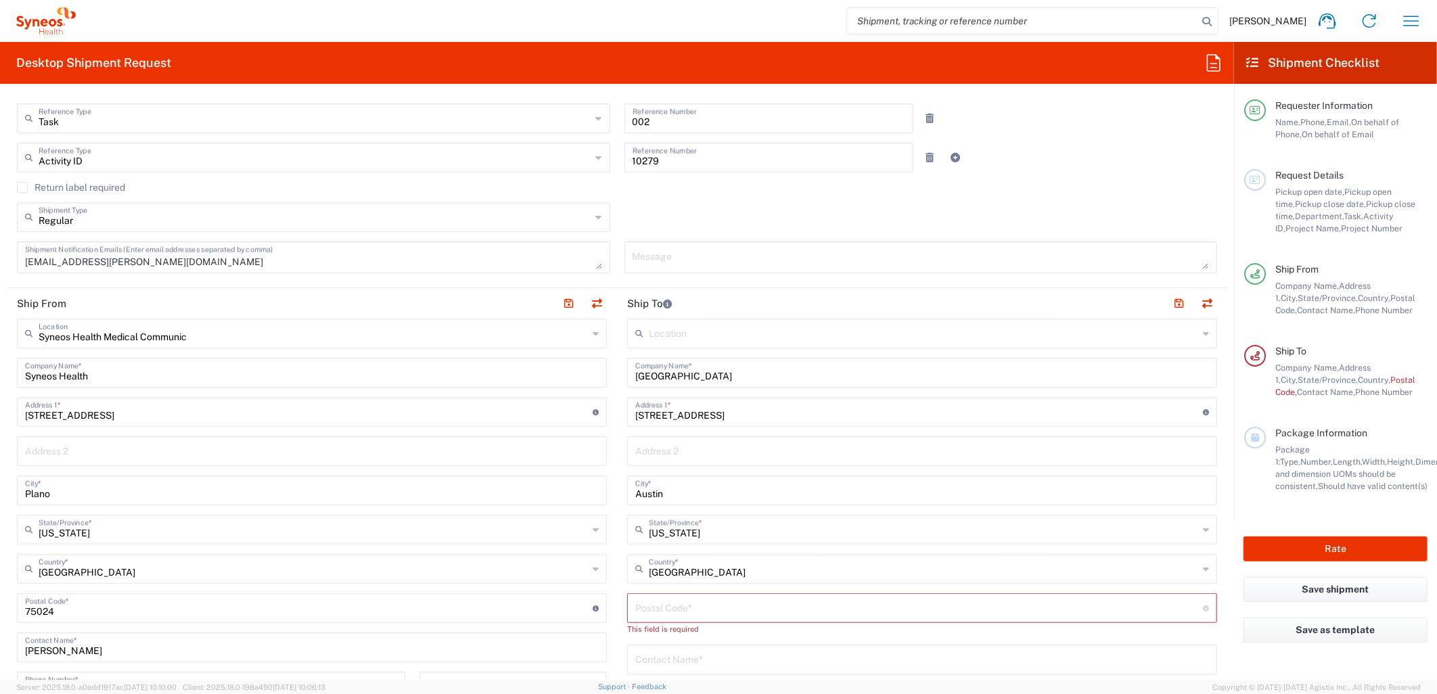
click at [716, 604] on input "undefined" at bounding box center [919, 607] width 568 height 24
type input "78701"
click at [798, 420] on input "700 San Jacinto Street" at bounding box center [919, 411] width 568 height 24
type input "700 San Jacinto Street at 8th Street"
click at [699, 650] on input "text" at bounding box center [922, 647] width 574 height 24
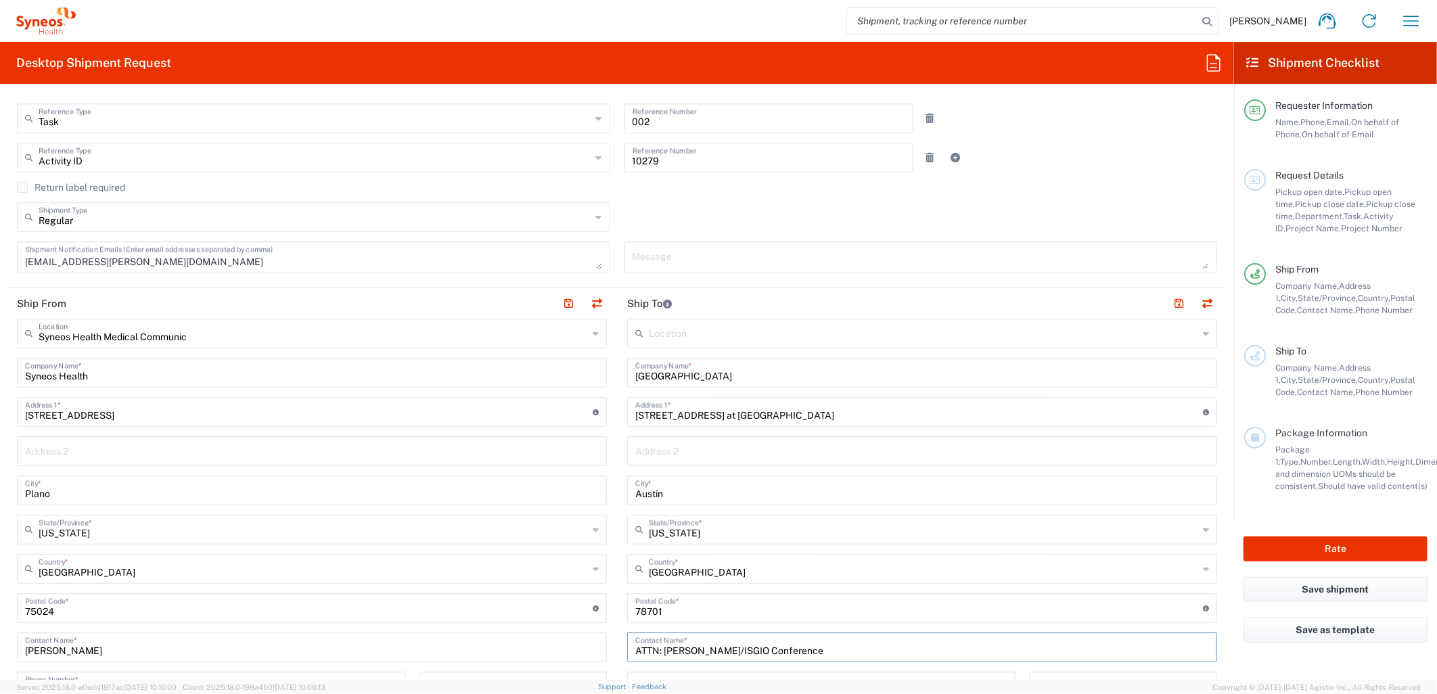
type input "ATTN: Sharron Reed/ISGIO Conference"
drag, startPoint x: 796, startPoint y: 411, endPoint x: 491, endPoint y: 411, distance: 304.5
click at [491, 411] on div "Ship From Syneos Health Medical Communic Location Syneos Health Medical Communi…" at bounding box center [617, 590] width 1221 height 604
click at [776, 403] on input "700 San Jacinto Street at 8th Street" at bounding box center [919, 411] width 568 height 24
drag, startPoint x: 816, startPoint y: 441, endPoint x: 806, endPoint y: 423, distance: 20.9
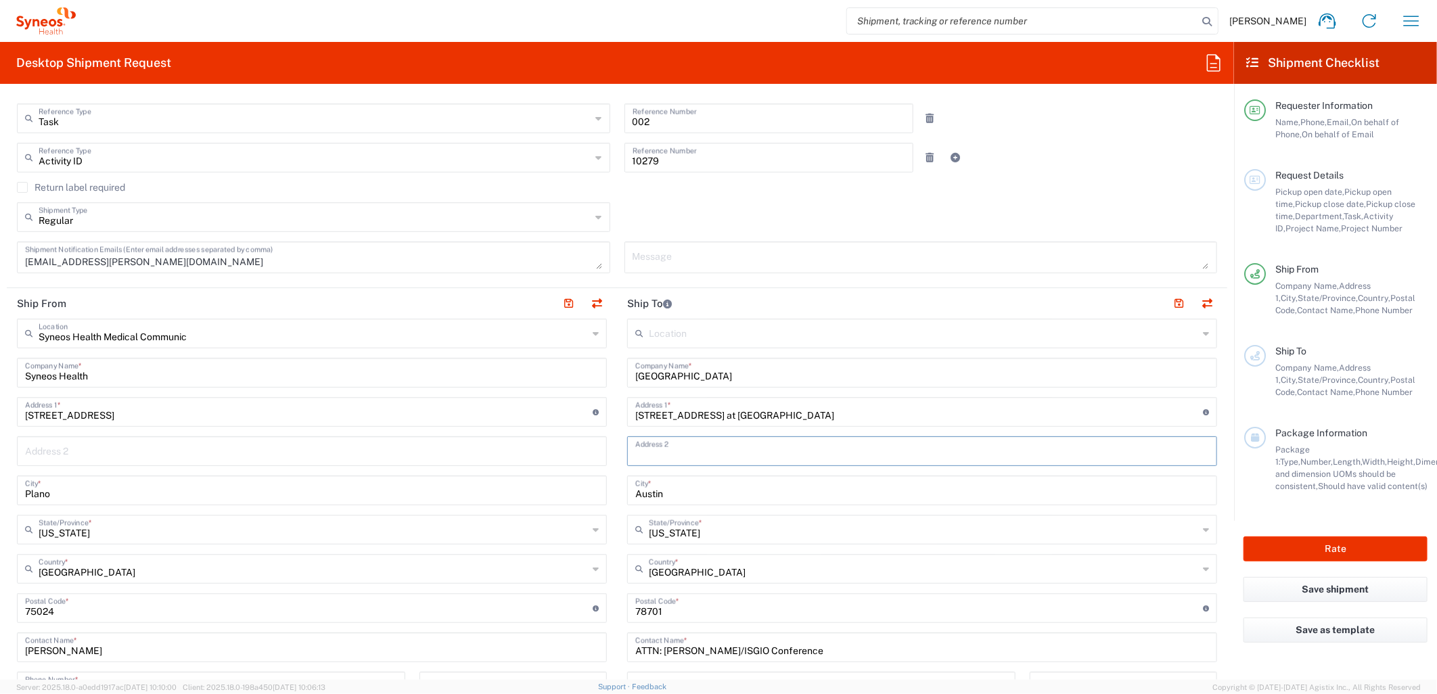
click at [816, 441] on input "text" at bounding box center [922, 450] width 574 height 24
click at [800, 405] on input "700 San Jacinto Street at 8th Street" at bounding box center [919, 411] width 568 height 24
click at [774, 405] on input "700 San Jacinto Street at 8th Street" at bounding box center [919, 411] width 568 height 24
click at [800, 413] on input "700 San Jacinto Street at 8th Street" at bounding box center [919, 411] width 568 height 24
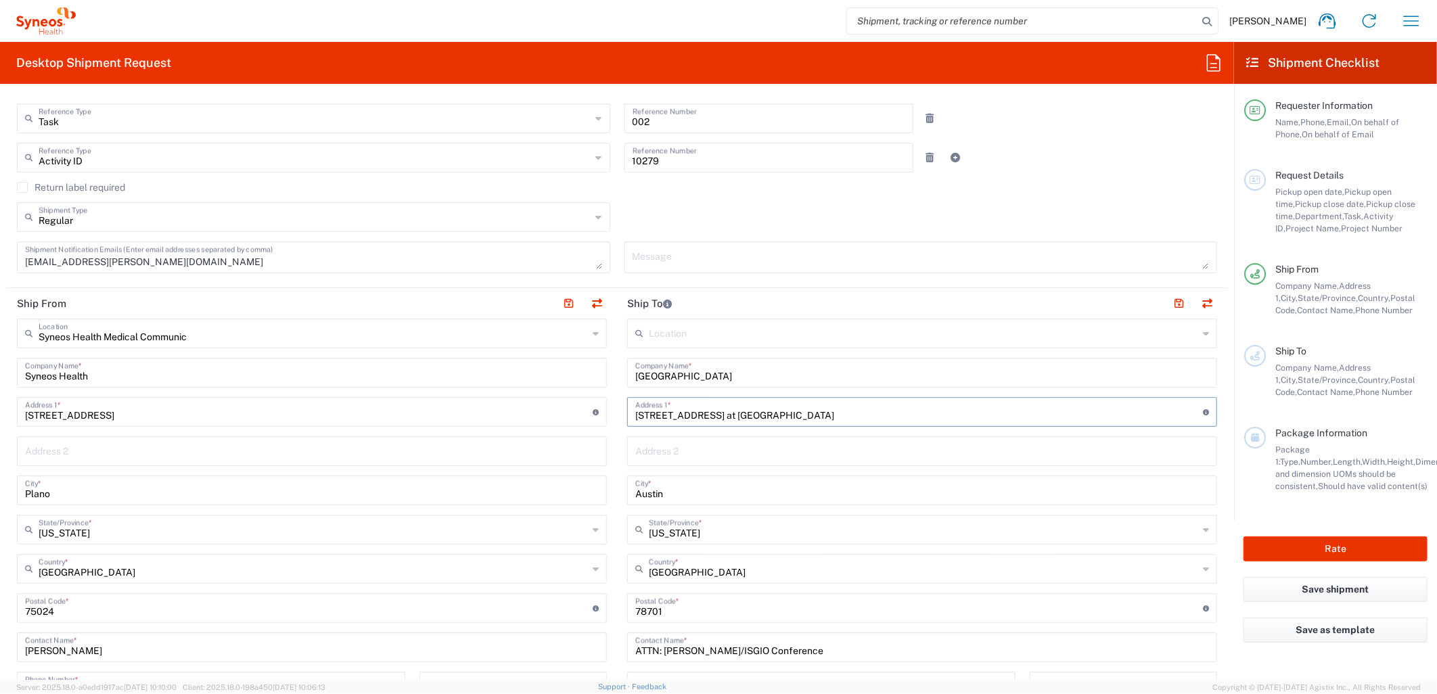
click at [736, 415] on input "700 San Jacinto Street at 8th Street" at bounding box center [919, 411] width 568 height 24
type input "700 San Jacinto Street & 8th Street"
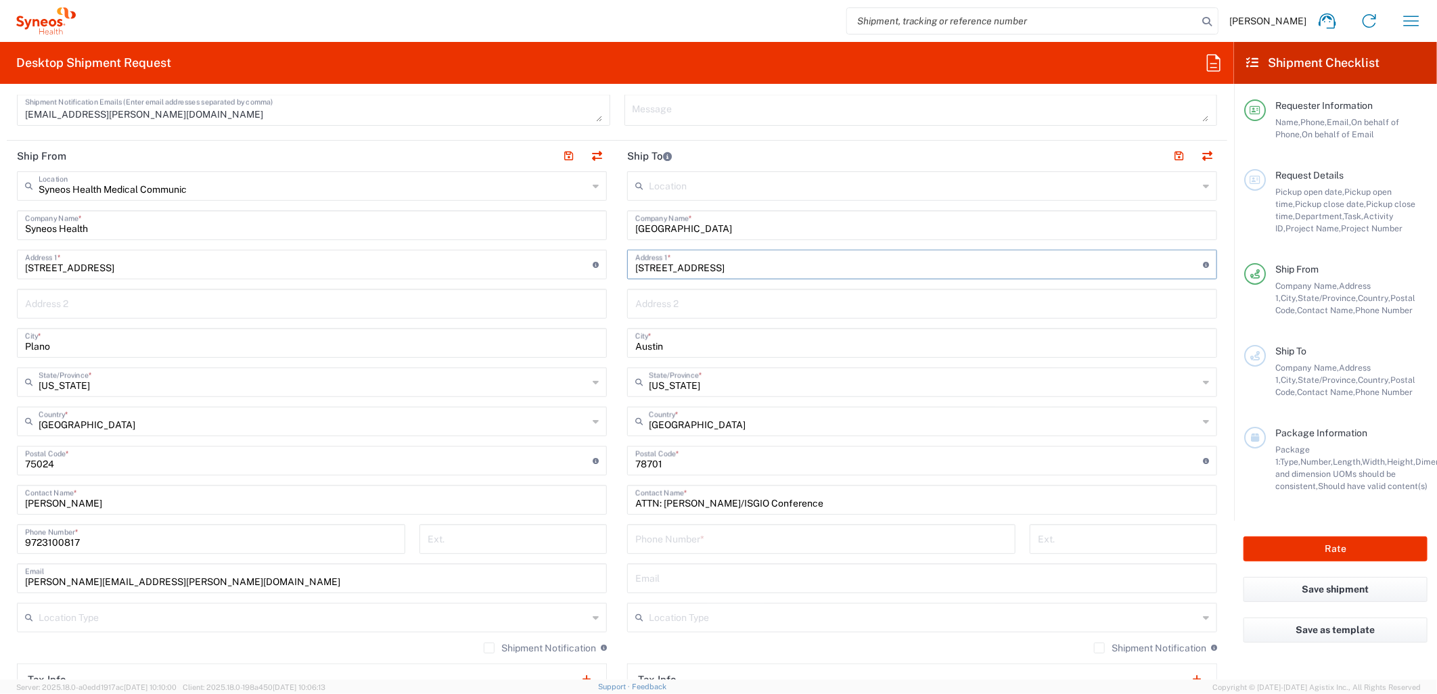
scroll to position [526, 0]
click at [688, 541] on input "tel" at bounding box center [821, 536] width 372 height 24
paste input "424 212 2295"
type input "424 212 2295"
click at [620, 548] on div "424 212 2295 Phone Number *" at bounding box center [821, 541] width 403 height 39
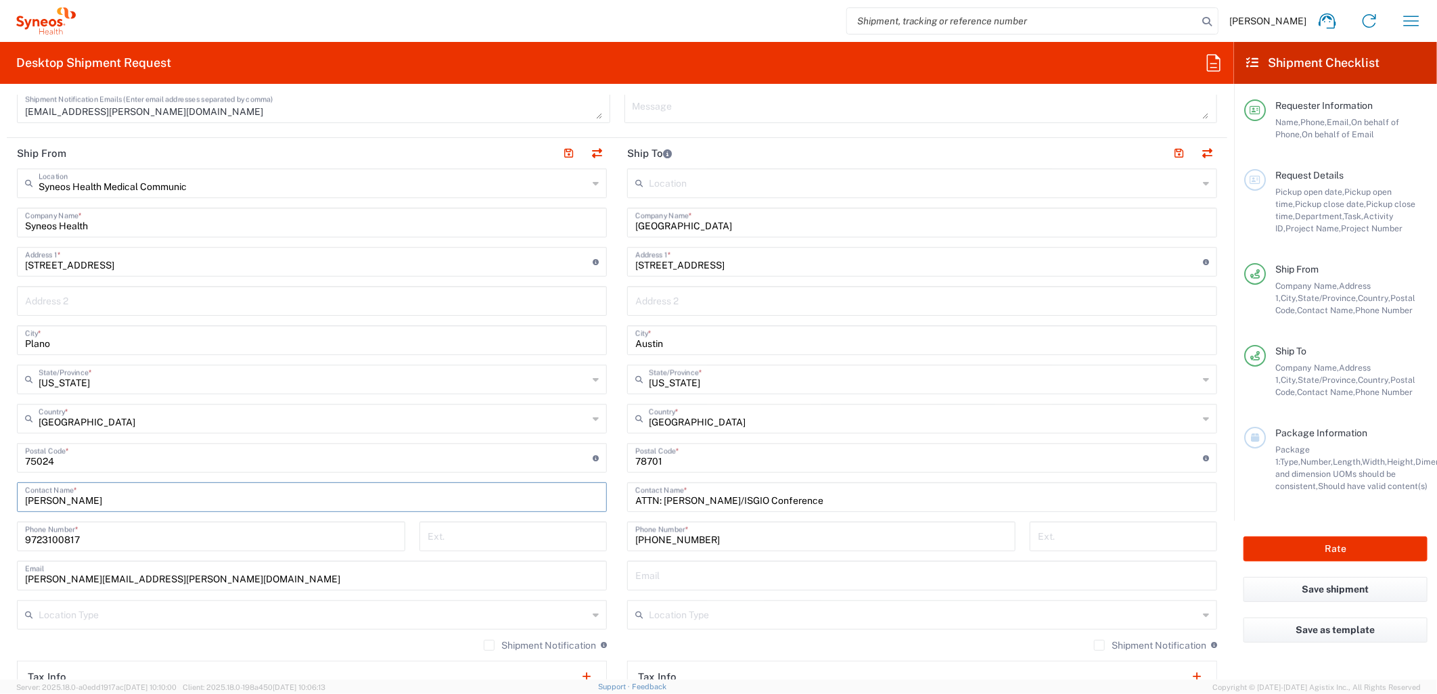
drag, startPoint x: 99, startPoint y: 491, endPoint x: 3, endPoint y: 484, distance: 96.3
click at [3, 484] on form "Requester Information Kasey Burgan Name * 9723100817 Phone * kasey.burgan@syneo…" at bounding box center [617, 387] width 1234 height 585
type input "Aimy Lee"
paste input "424 212 2295"
type input "424 212 2295"
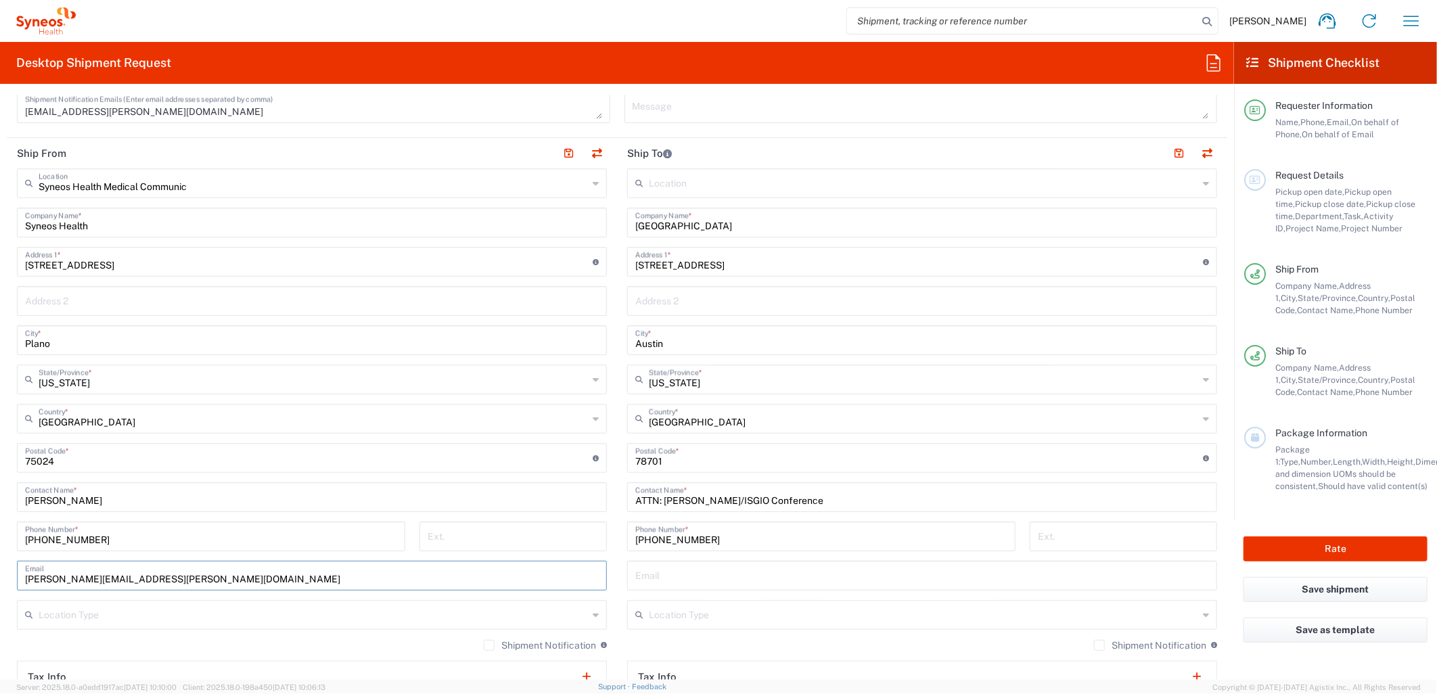
drag, startPoint x: 80, startPoint y: 585, endPoint x: 12, endPoint y: 579, distance: 68.6
click at [12, 579] on main "Syneos Health Medical Communic Location Syneos Health Medical Communic Addison …" at bounding box center [312, 452] width 610 height 568
type input "aimy.lee@syneoshealth.com"
drag, startPoint x: 830, startPoint y: 259, endPoint x: 613, endPoint y: 256, distance: 216.5
click at [617, 256] on main "Location Addison Whitney LLC-Morrisvile NC US Barcelona-Syneos Health BioSector…" at bounding box center [922, 452] width 610 height 568
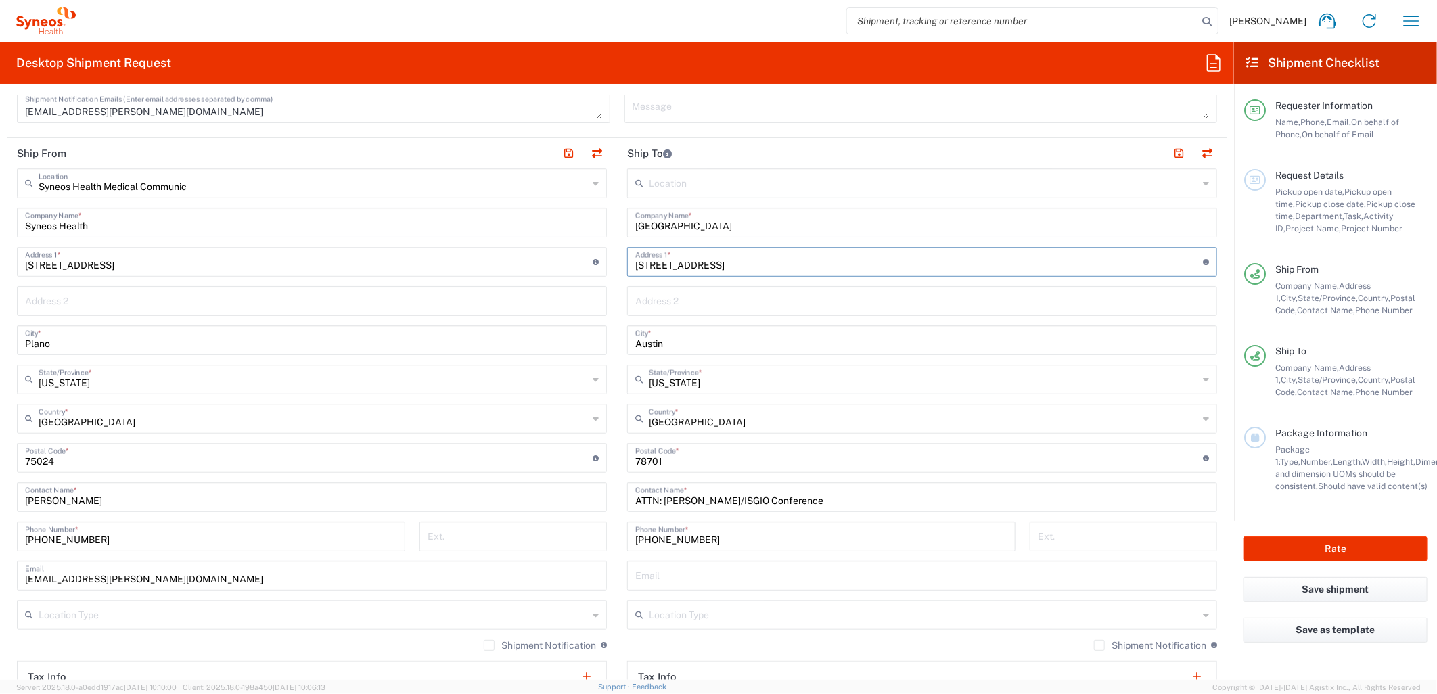
click at [799, 274] on div "700 San Jacinto Street & 8th Street Address 1 * For cross streets use street na…" at bounding box center [922, 262] width 590 height 30
click at [802, 255] on input "700 San Jacinto Street & 8th Street" at bounding box center [919, 261] width 568 height 24
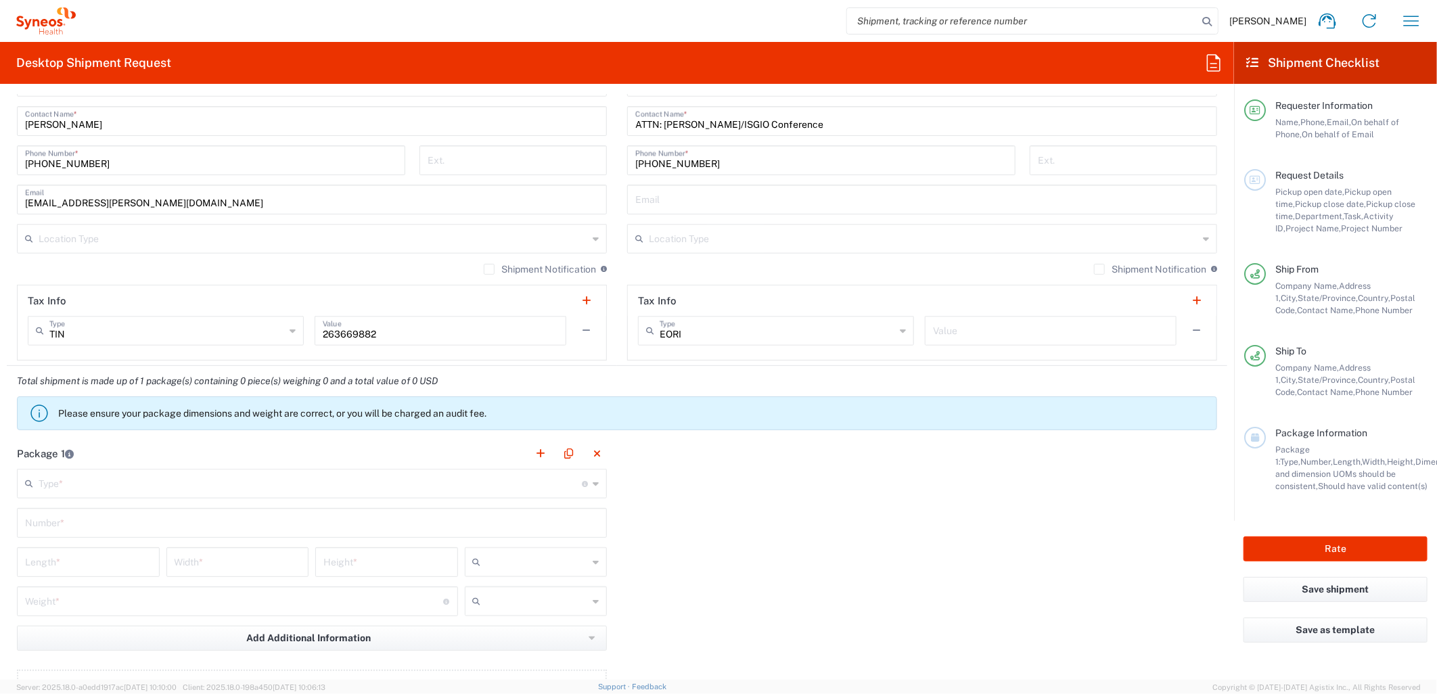
scroll to position [977, 0]
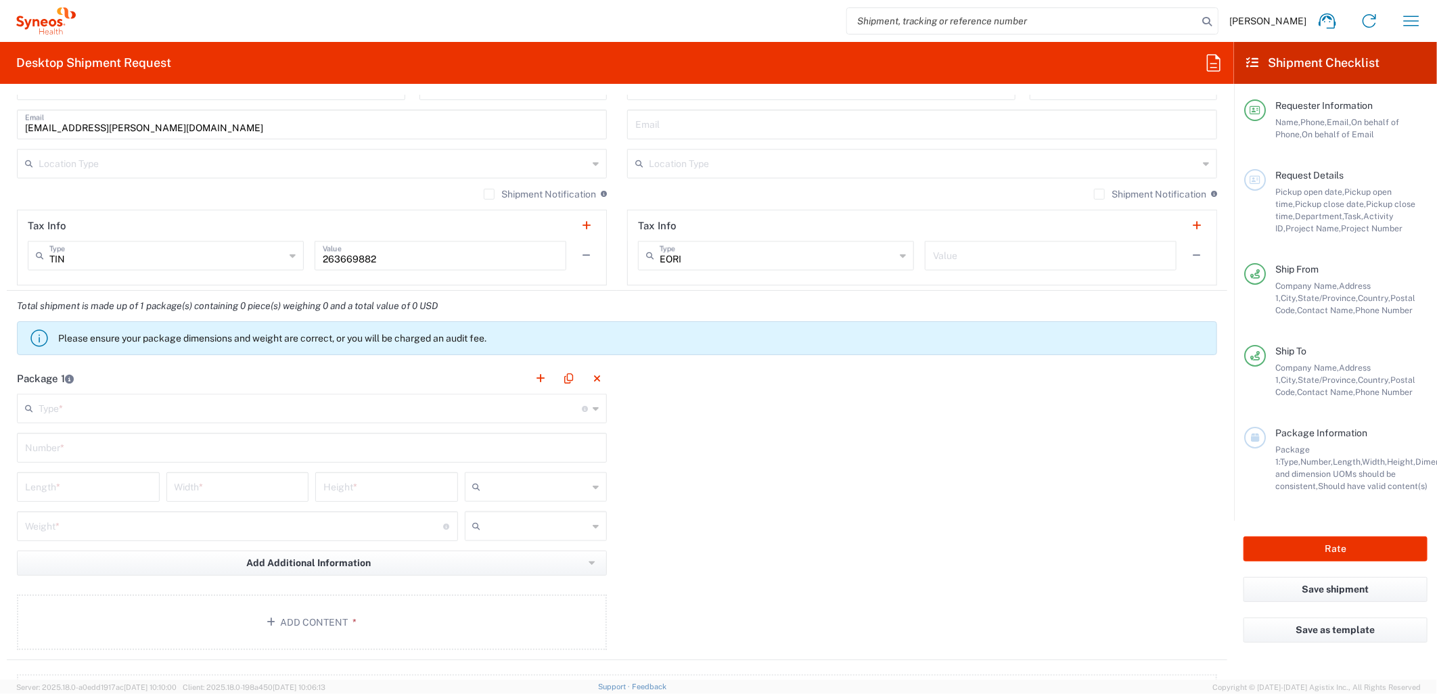
click at [260, 402] on input "text" at bounding box center [310, 408] width 543 height 24
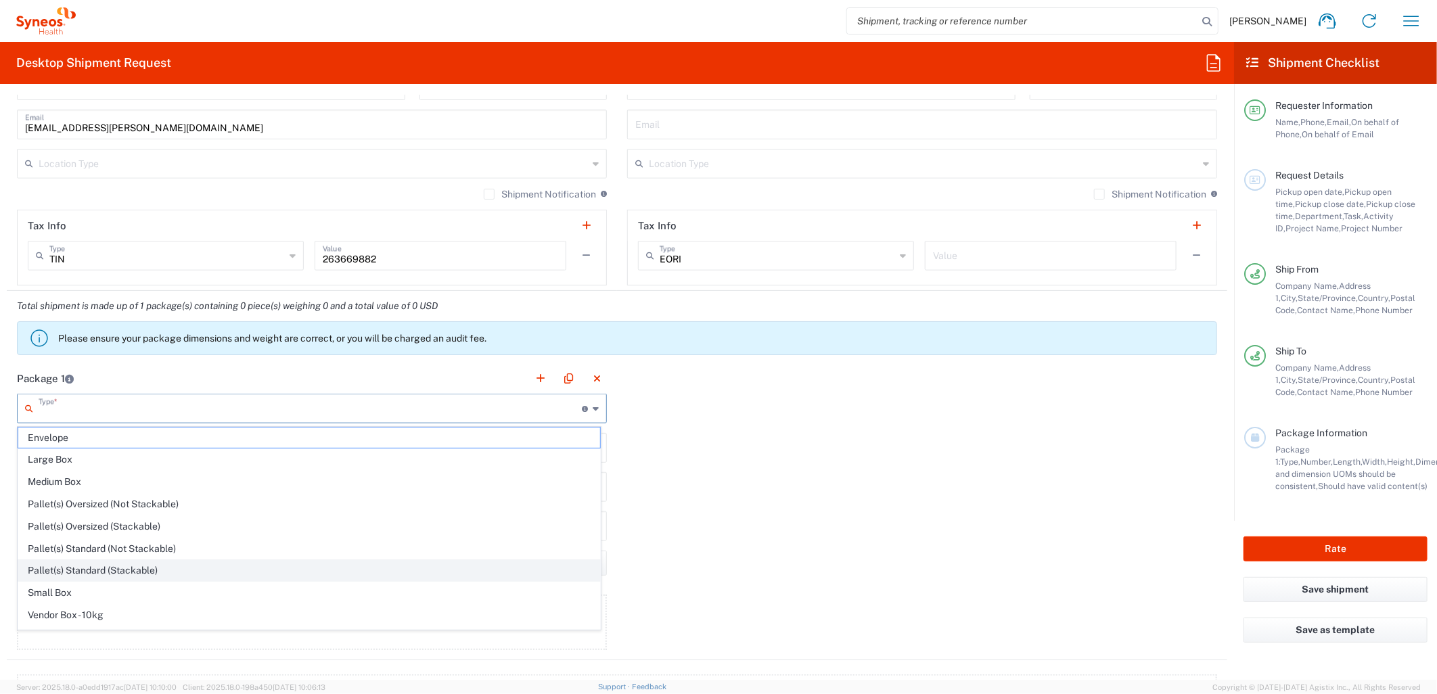
scroll to position [43, 0]
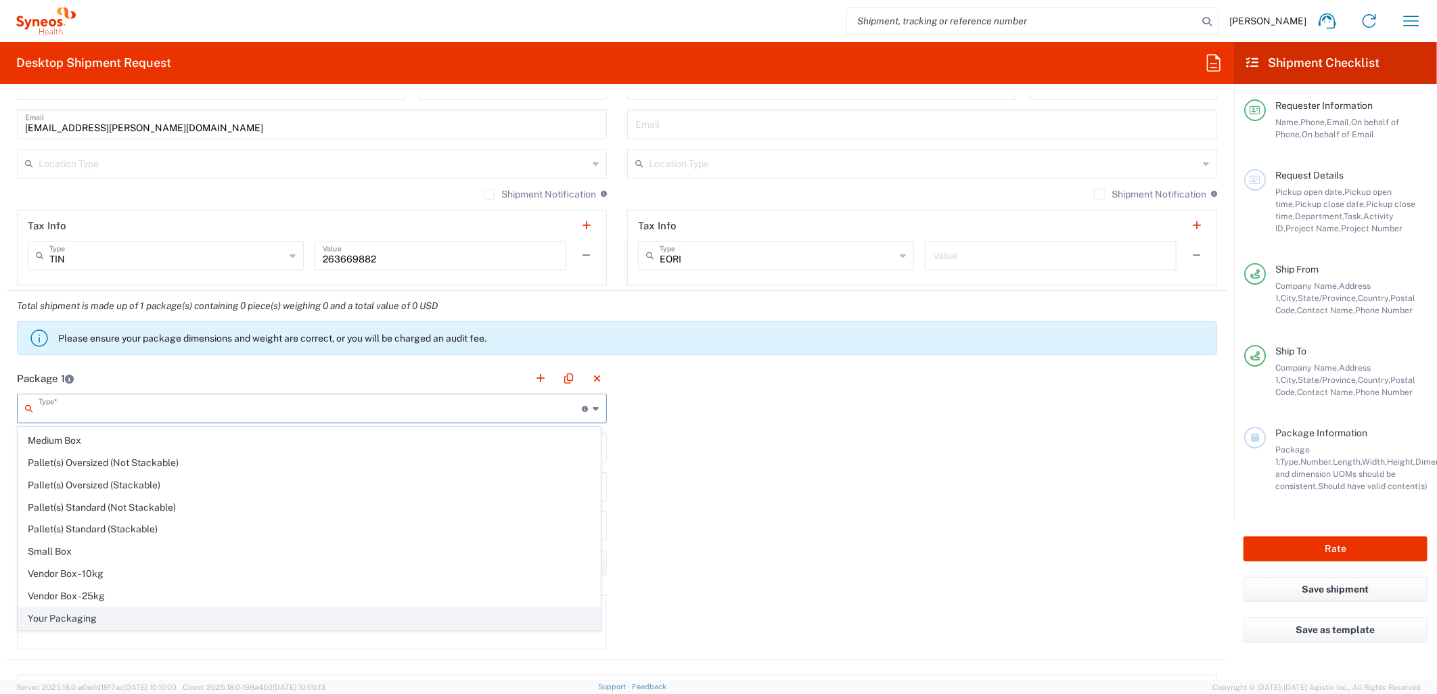
click at [112, 625] on span "Your Packaging" at bounding box center [309, 618] width 582 height 21
type input "Your Packaging"
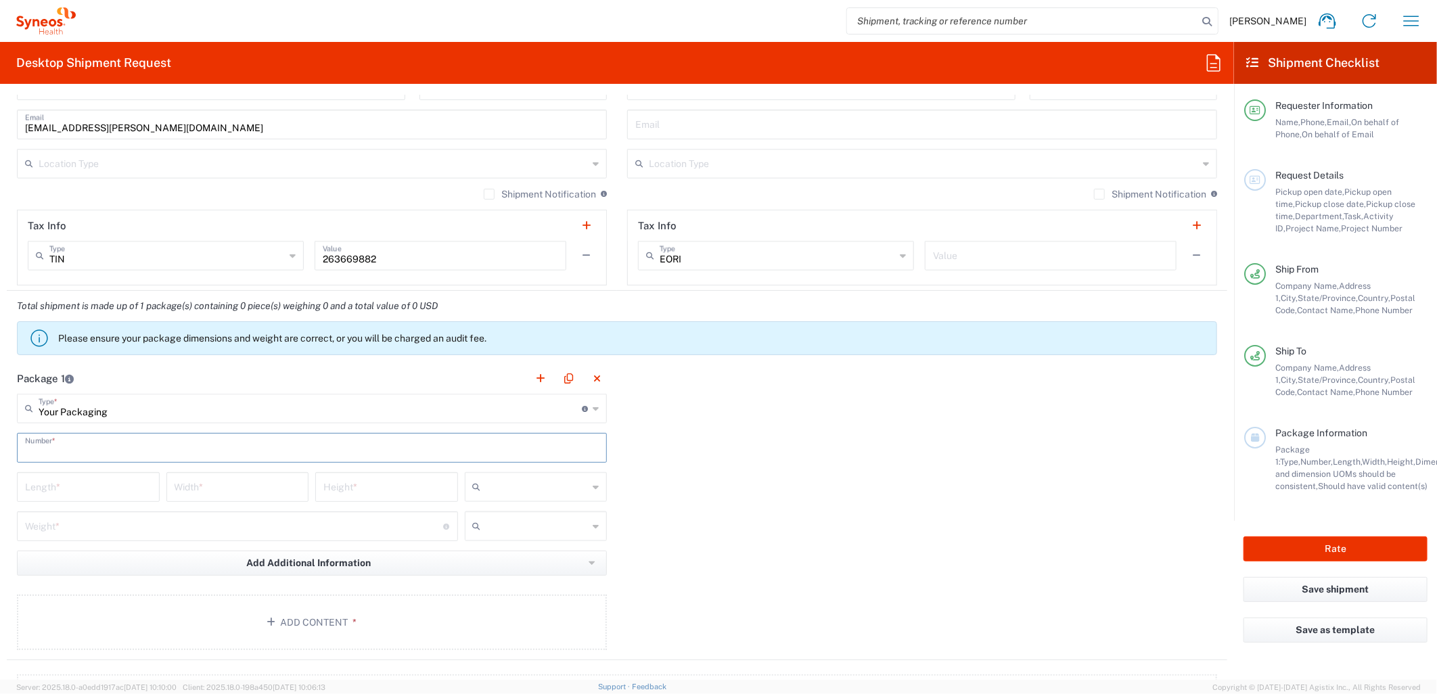
click at [69, 449] on input "text" at bounding box center [312, 447] width 574 height 24
type input "1"
click at [64, 489] on input "number" at bounding box center [88, 486] width 127 height 24
type input "12"
type input "10"
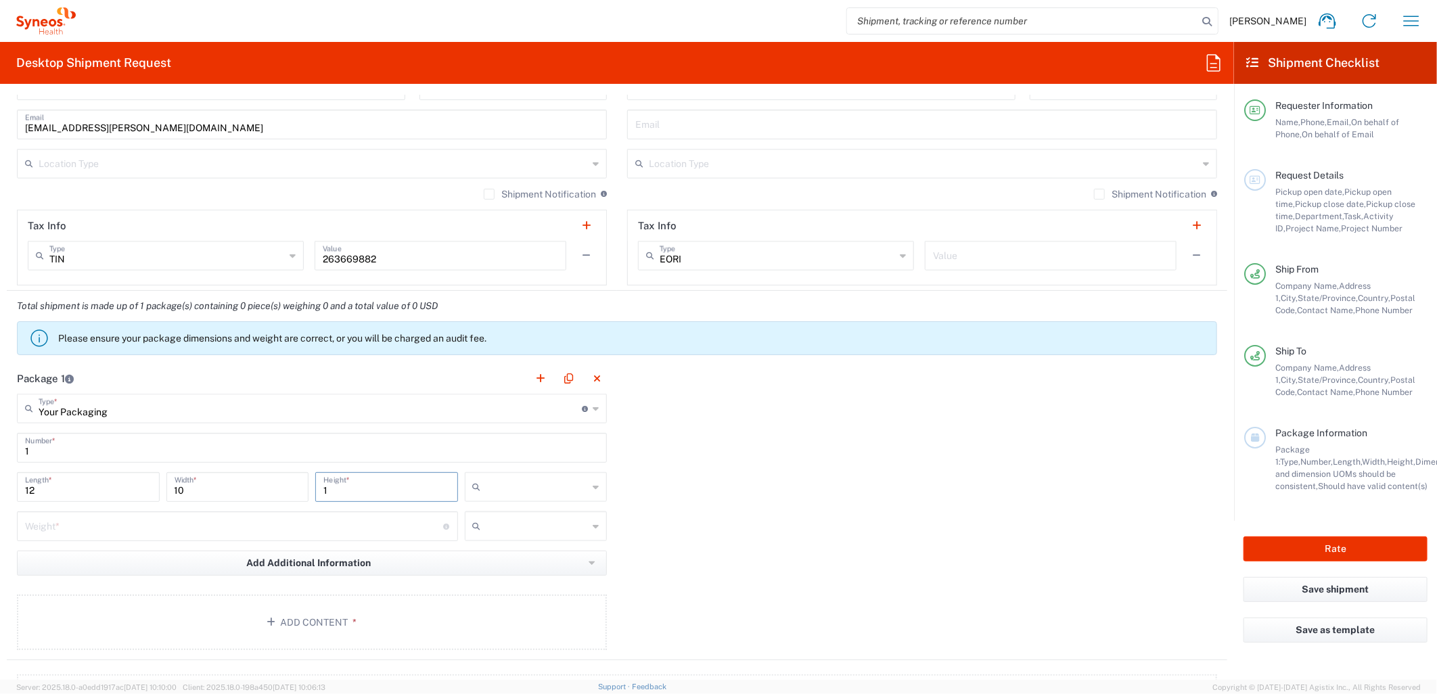
type input "1"
click at [499, 563] on span "in" at bounding box center [530, 560] width 138 height 21
type input "in"
click at [371, 528] on input "number" at bounding box center [234, 526] width 419 height 24
type input "5"
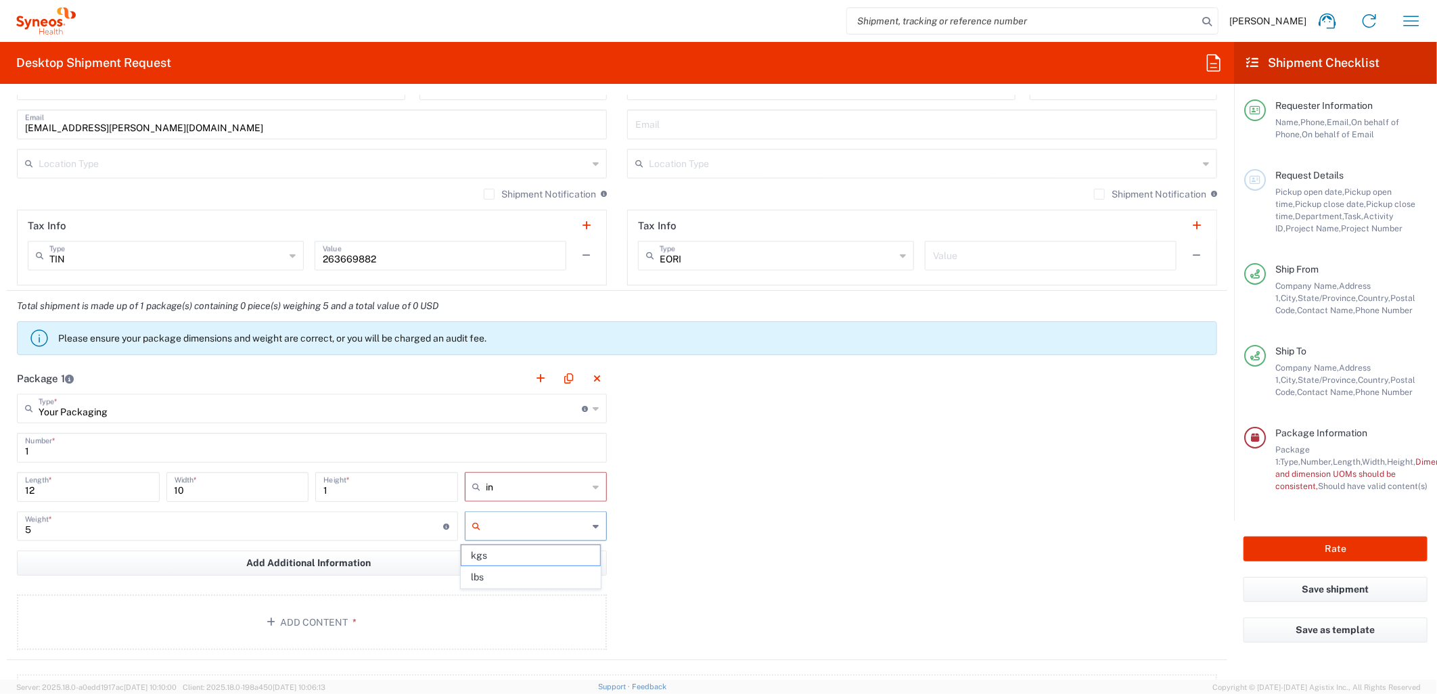
click at [508, 532] on input "text" at bounding box center [537, 527] width 102 height 22
click at [492, 579] on span "lbs" at bounding box center [530, 577] width 138 height 21
type input "lbs"
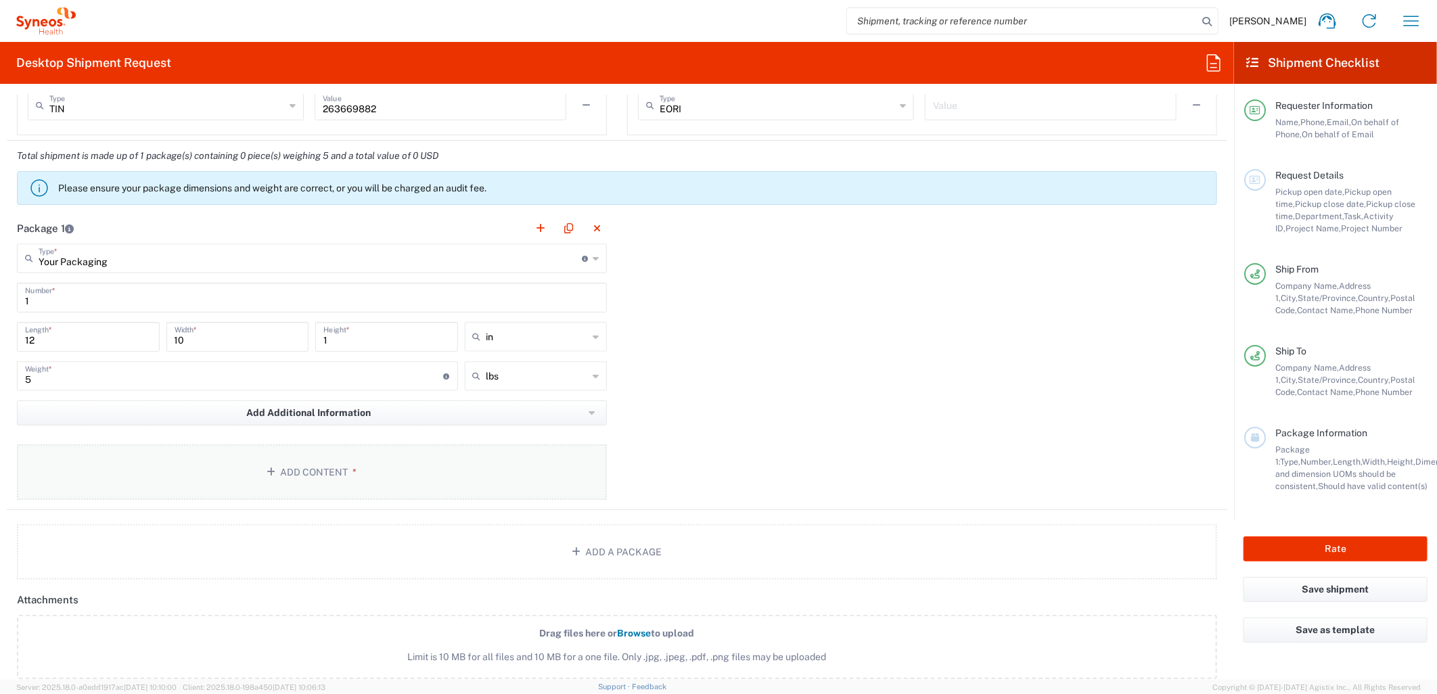
click at [564, 476] on button "Add Content *" at bounding box center [312, 472] width 590 height 55
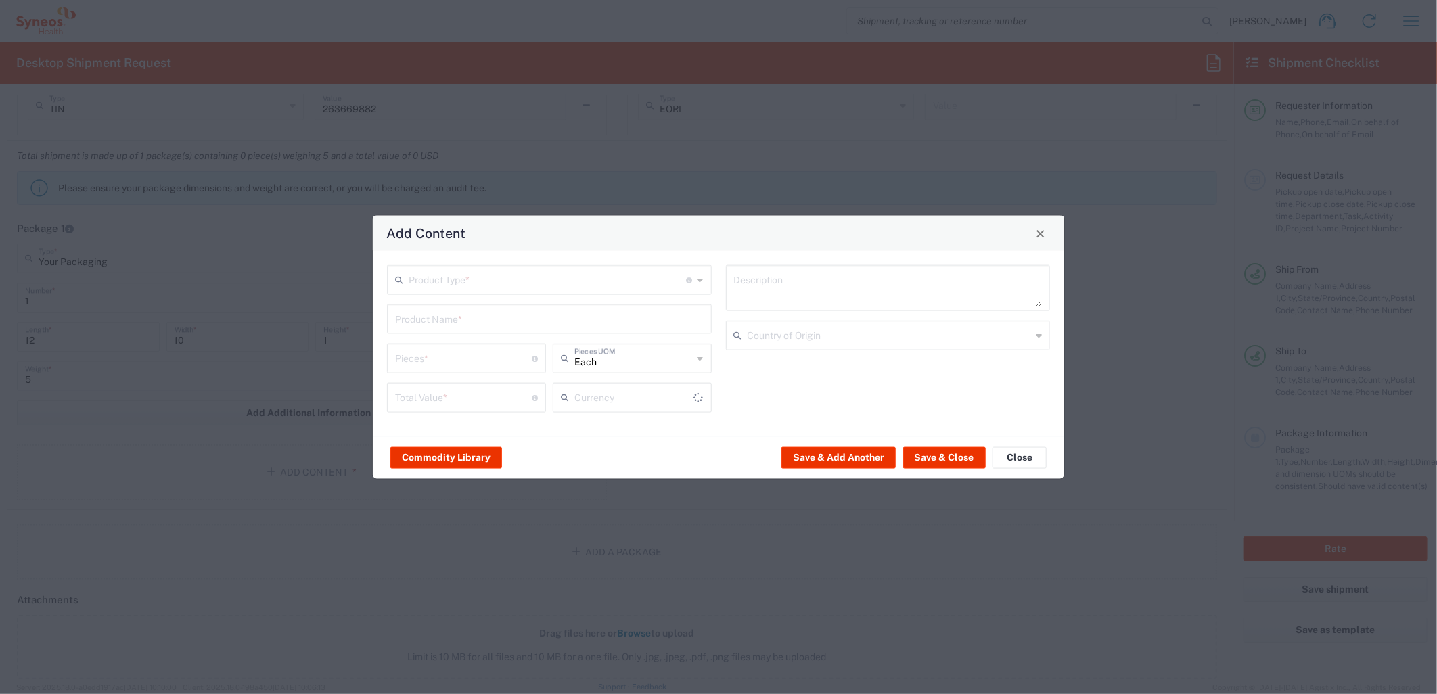
type input "US Dollar"
click at [537, 294] on div "Product Type * Document: Paper document generated internally by Syneos, a clien…" at bounding box center [549, 280] width 325 height 30
click at [503, 309] on span "Documents" at bounding box center [548, 309] width 321 height 21
type input "Documents"
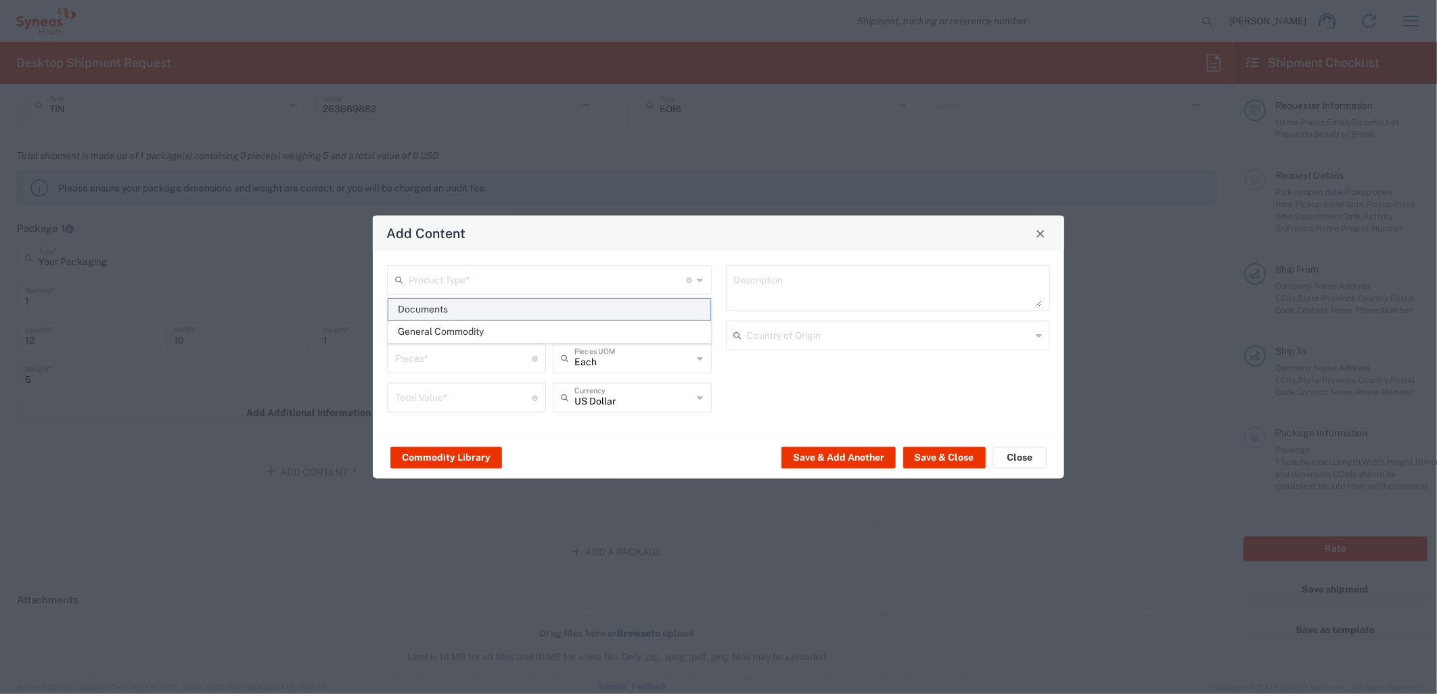
type input "1"
type textarea "Documents"
click at [938, 453] on button "Save & Close" at bounding box center [944, 458] width 83 height 22
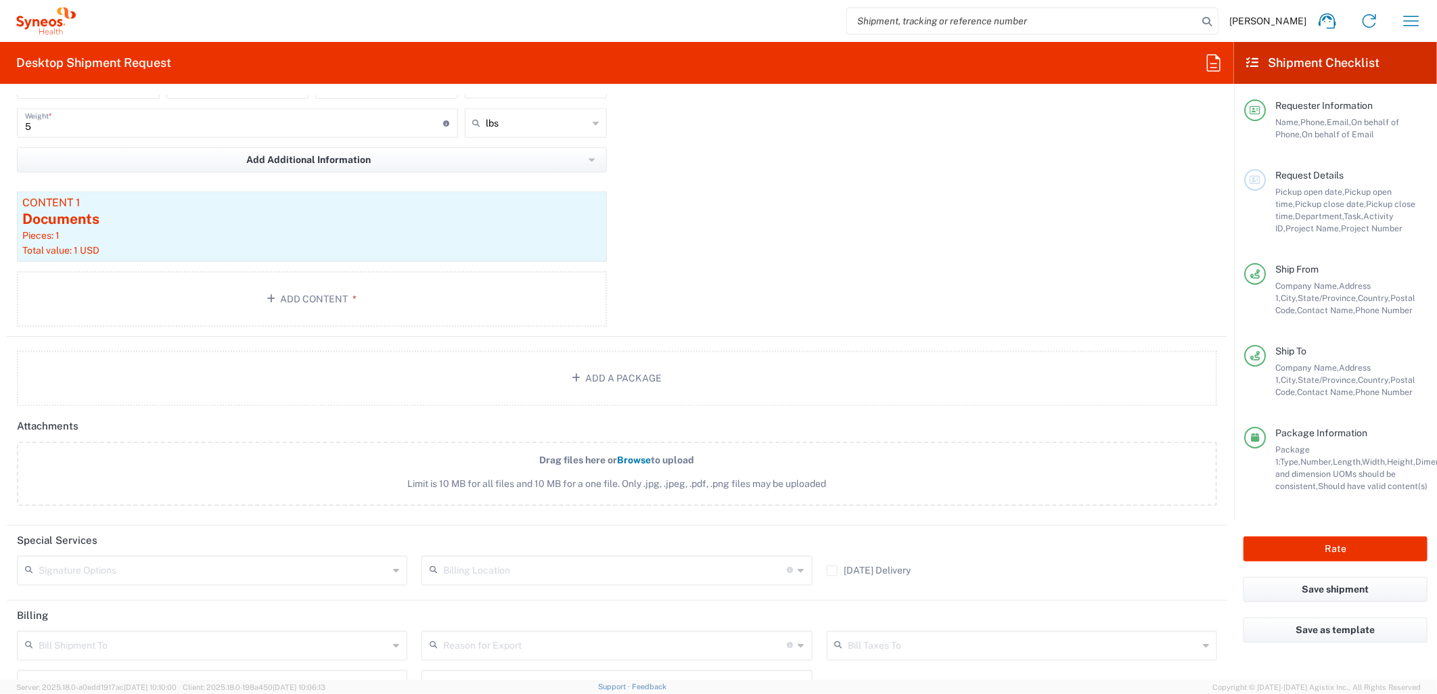
scroll to position [1428, 0]
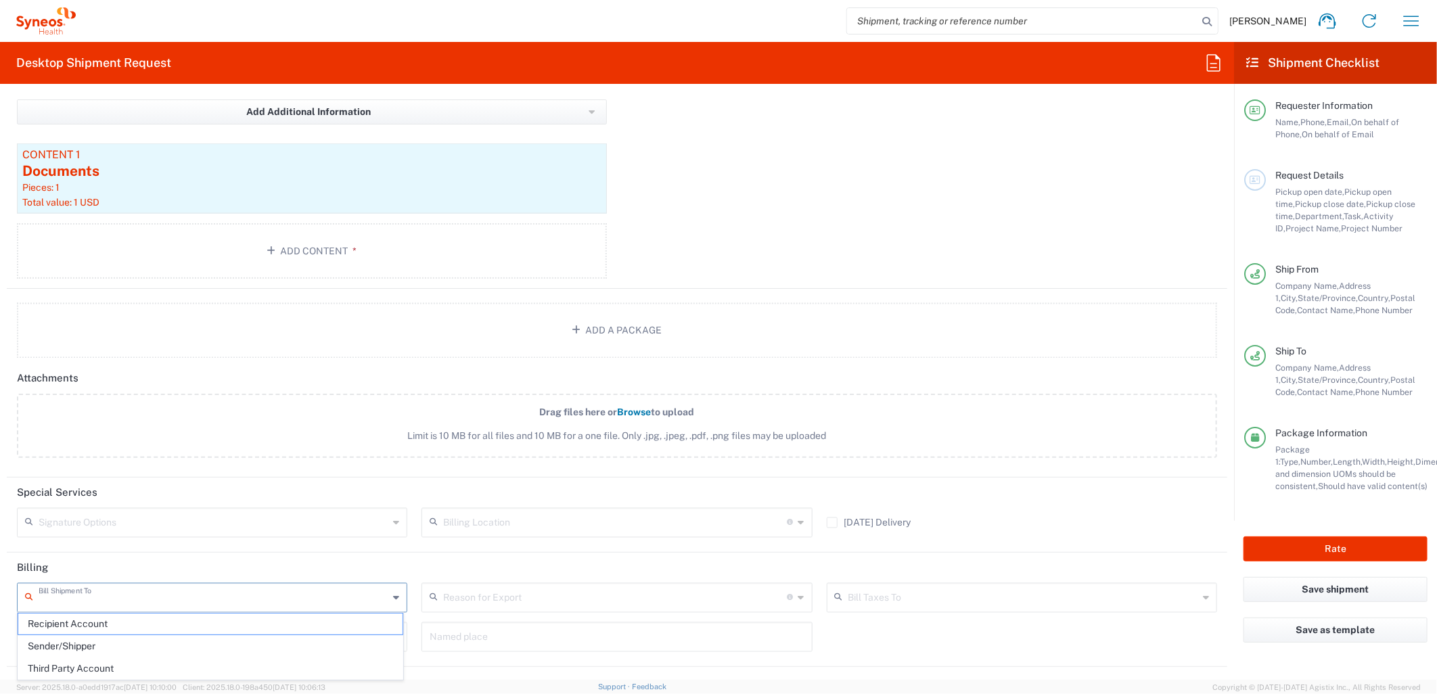
click at [247, 593] on input "text" at bounding box center [214, 597] width 350 height 24
click at [164, 640] on span "Sender/Shipper" at bounding box center [210, 646] width 384 height 21
type input "Sender/Shipper"
drag, startPoint x: 938, startPoint y: 218, endPoint x: 1123, endPoint y: 132, distance: 204.3
click at [940, 217] on div "Package 1 Your Packaging Type * Material used to package goods Envelope Large B…" at bounding box center [617, 100] width 1221 height 377
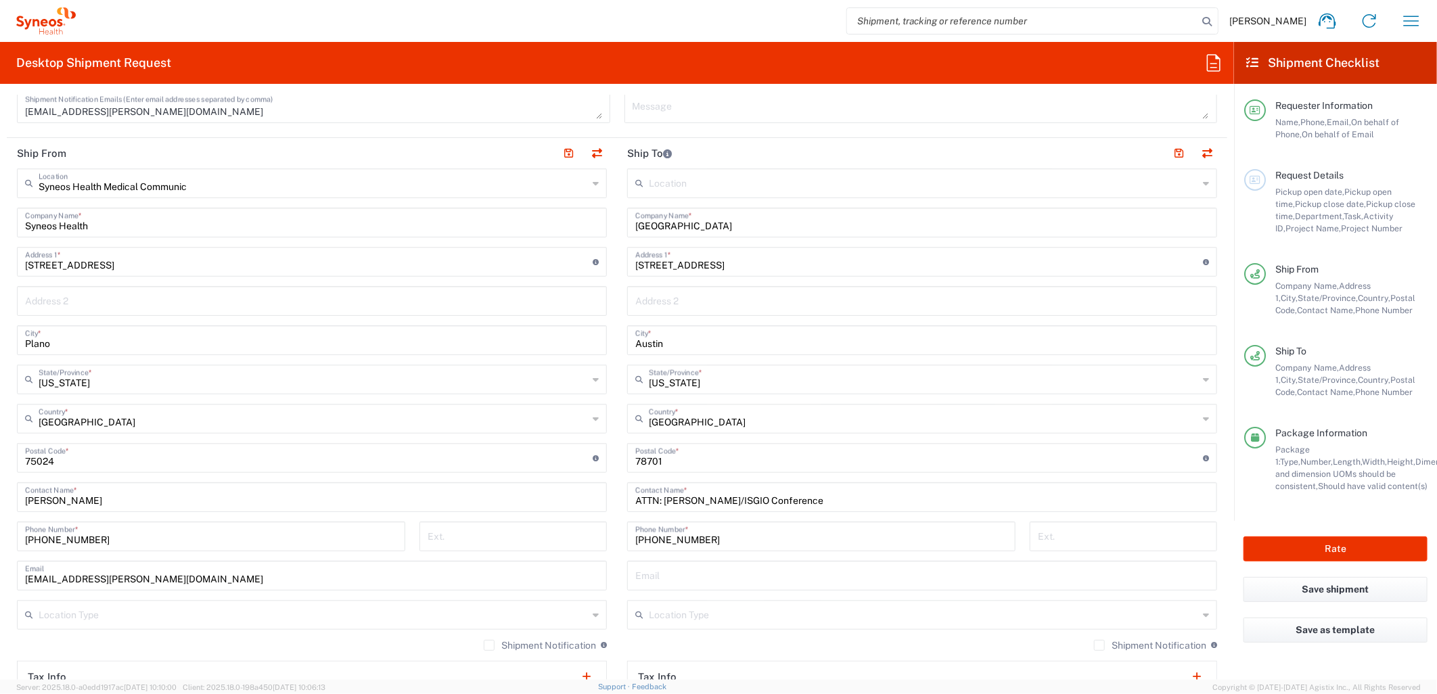
scroll to position [225, 0]
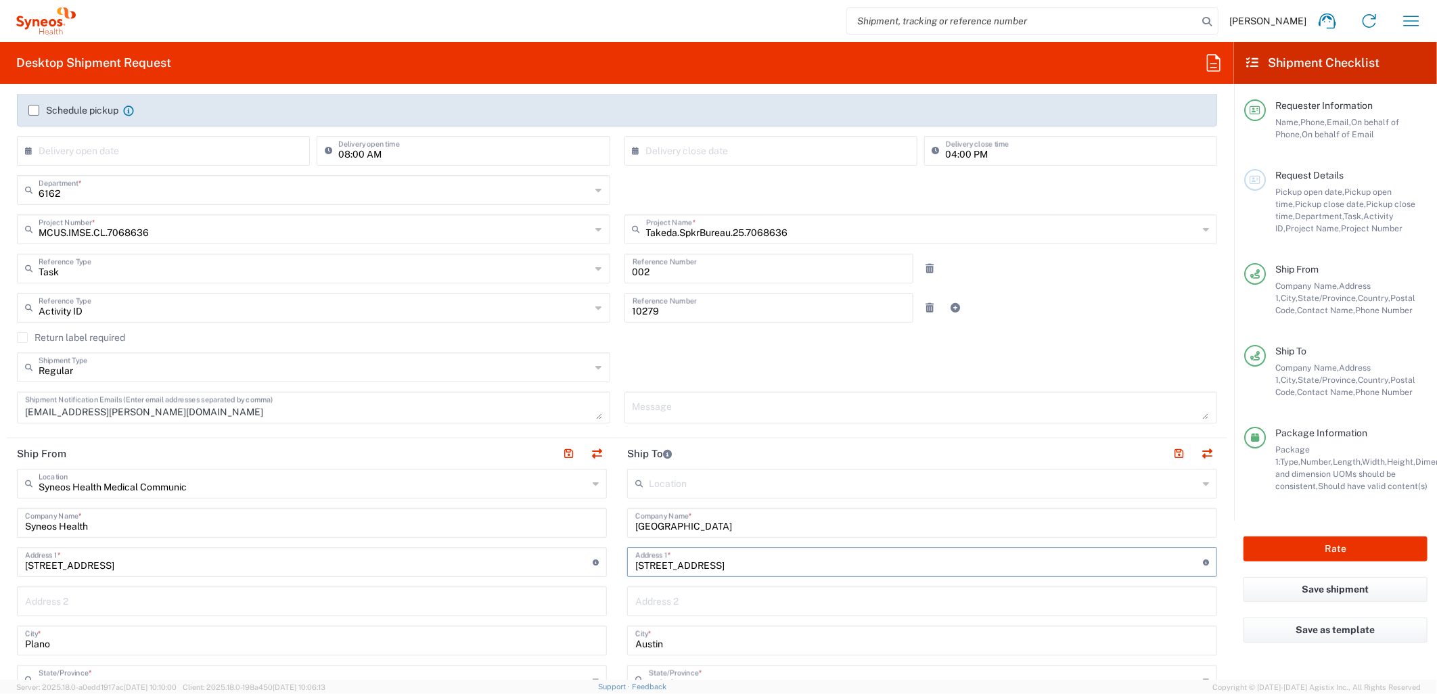
click at [736, 568] on input "700 San Jacinto Street & 8th Street" at bounding box center [919, 561] width 568 height 24
type input "700 San Jacinto Street at 8th Street"
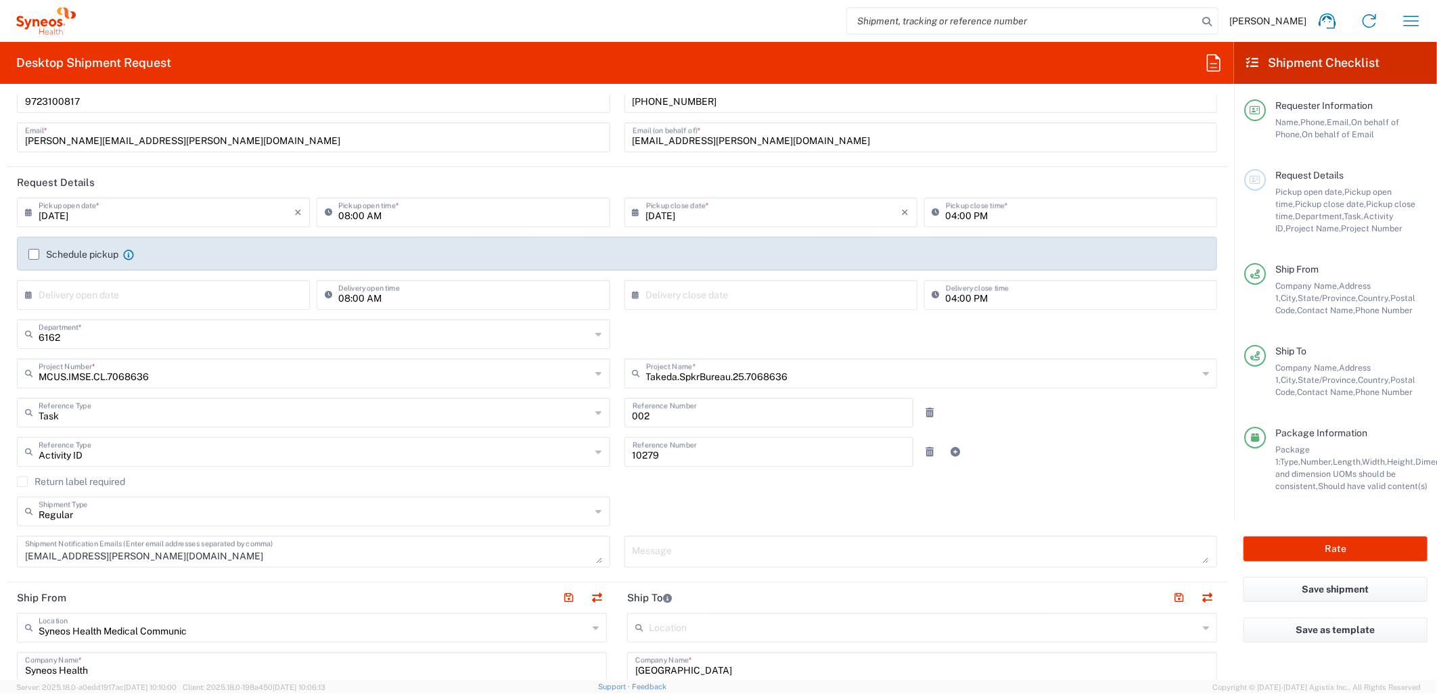
scroll to position [0, 0]
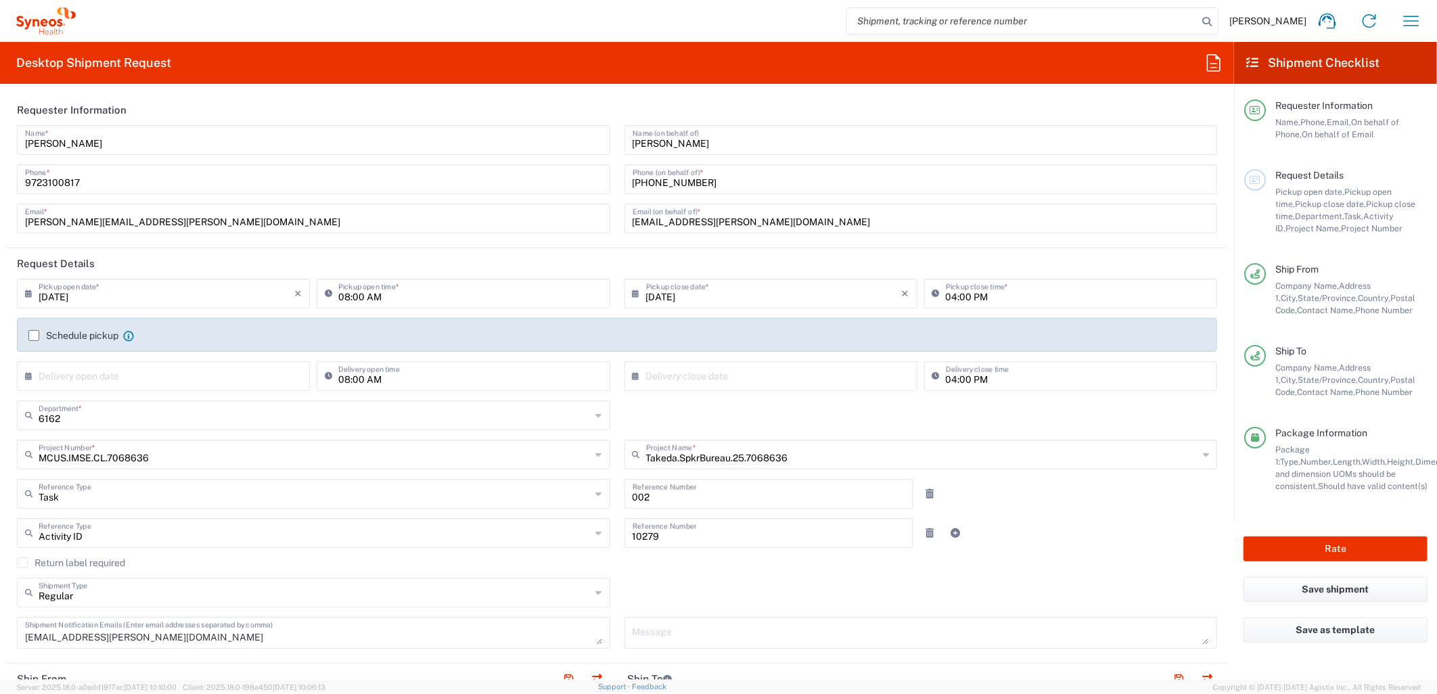
click at [139, 294] on input "09/05/2025" at bounding box center [167, 293] width 256 height 24
click at [131, 380] on span "8" at bounding box center [126, 377] width 20 height 19
type input "09/08/2025"
click at [658, 417] on div "6162 Department * 6162 3000 3100 3109 3110 3111 3112 3125 3130 3135 3136 3150 3…" at bounding box center [617, 420] width 1215 height 39
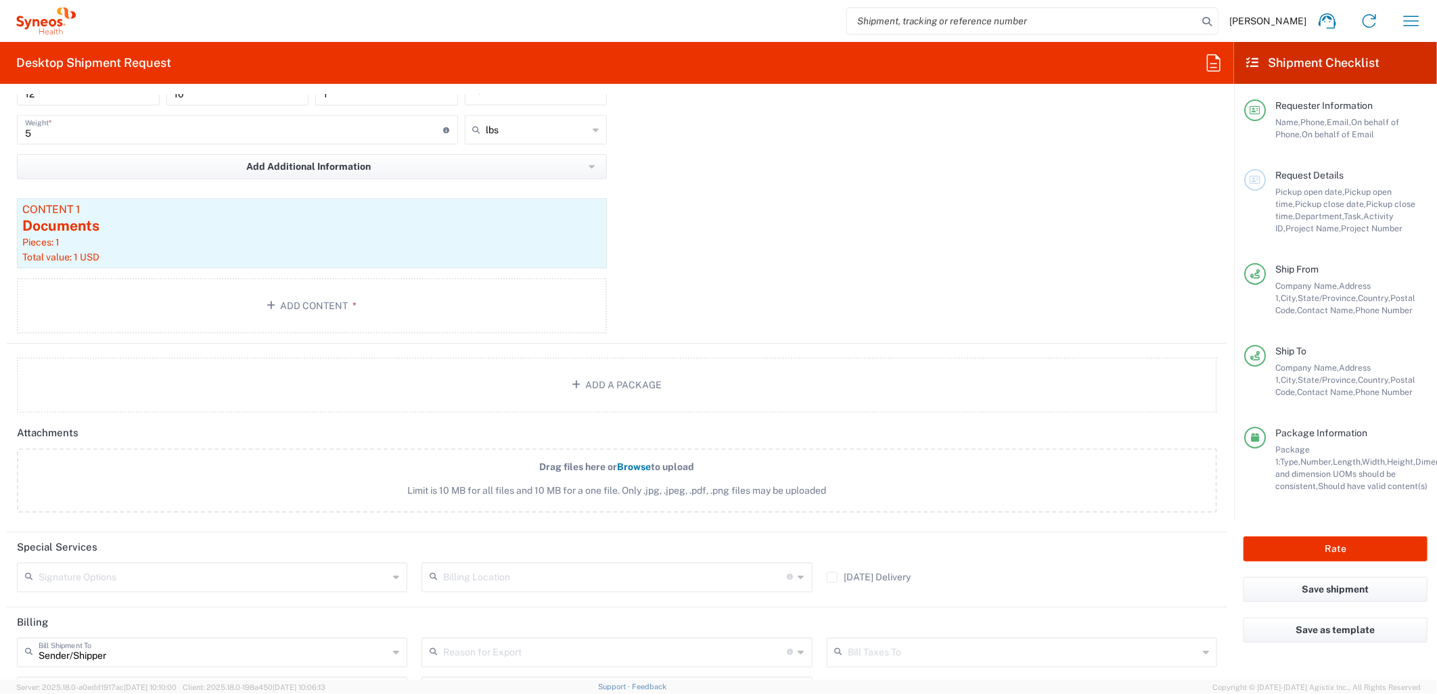
scroll to position [1499, 0]
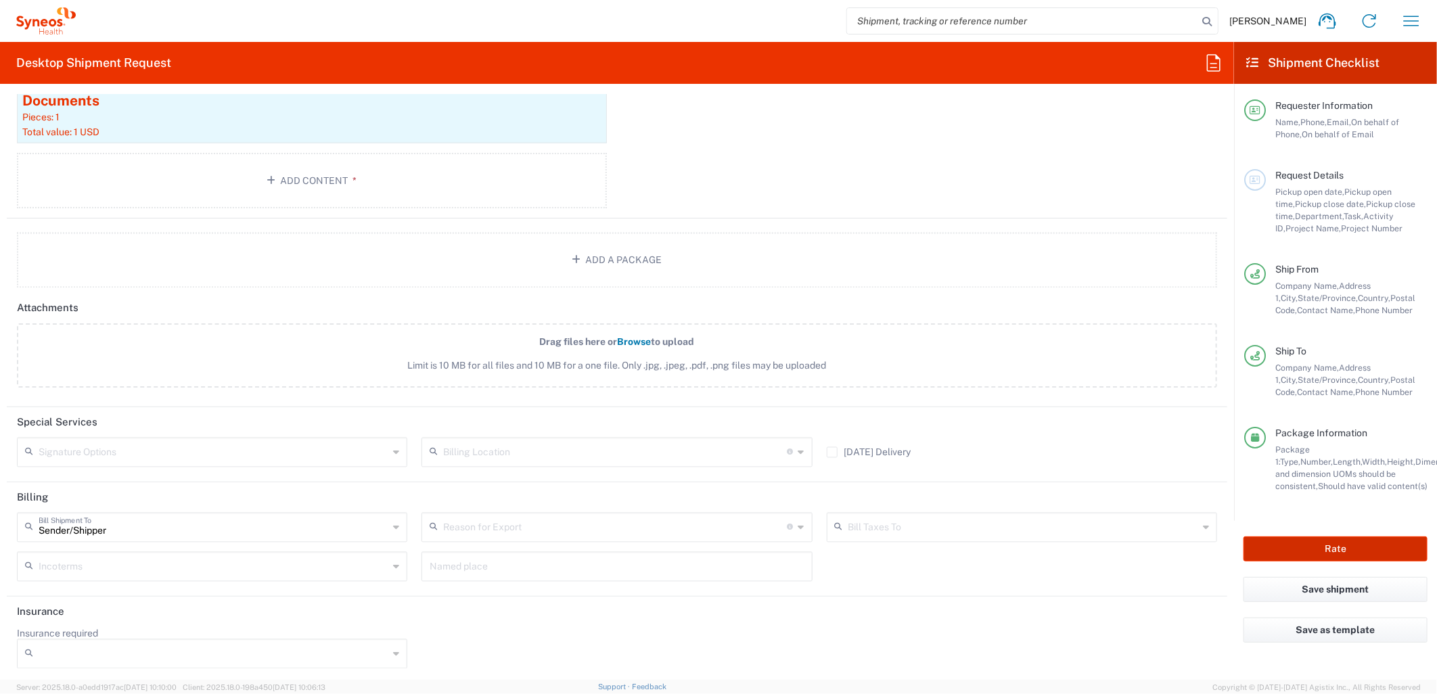
click at [1283, 541] on button "Rate" at bounding box center [1336, 549] width 184 height 25
type input "MCUS.IMSE.CL.7068636"
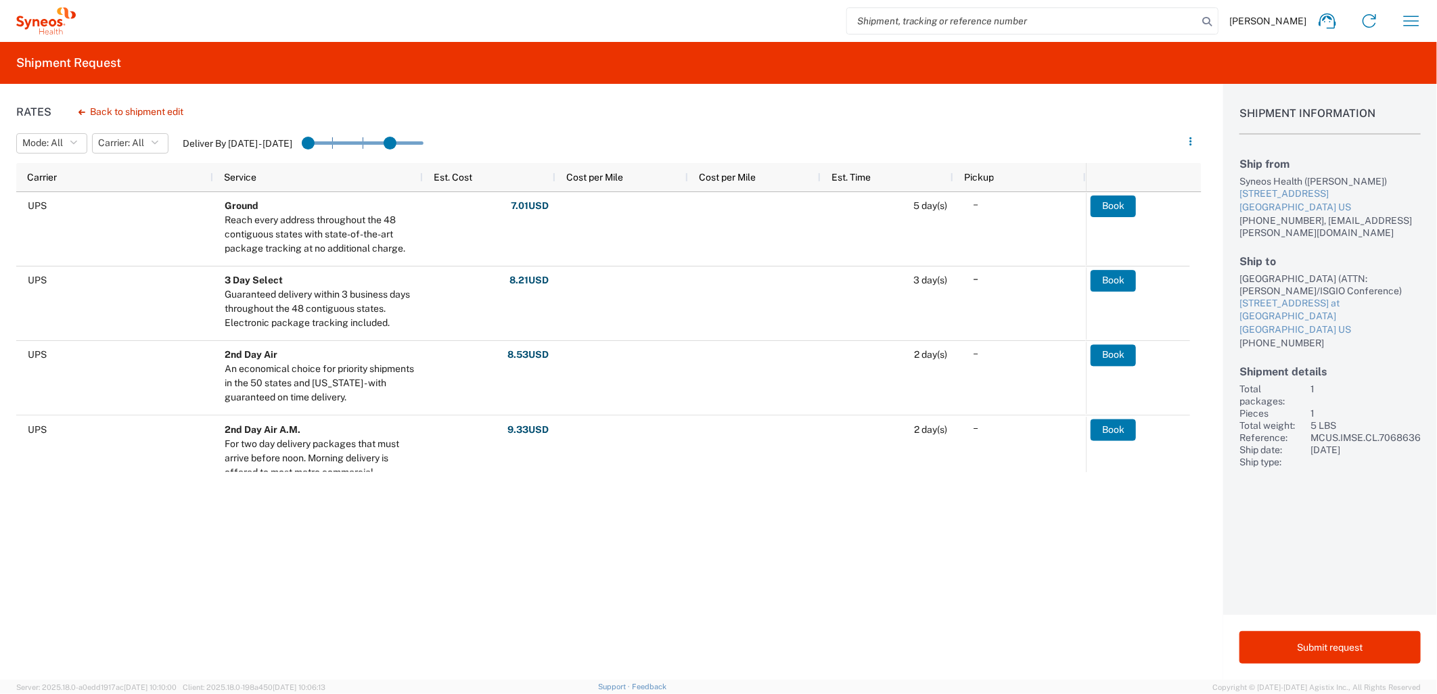
drag, startPoint x: 420, startPoint y: 141, endPoint x: 380, endPoint y: 140, distance: 39.9
drag, startPoint x: 397, startPoint y: 145, endPoint x: 344, endPoint y: 145, distance: 53.5
drag, startPoint x: 344, startPoint y: 142, endPoint x: 288, endPoint y: 142, distance: 55.5
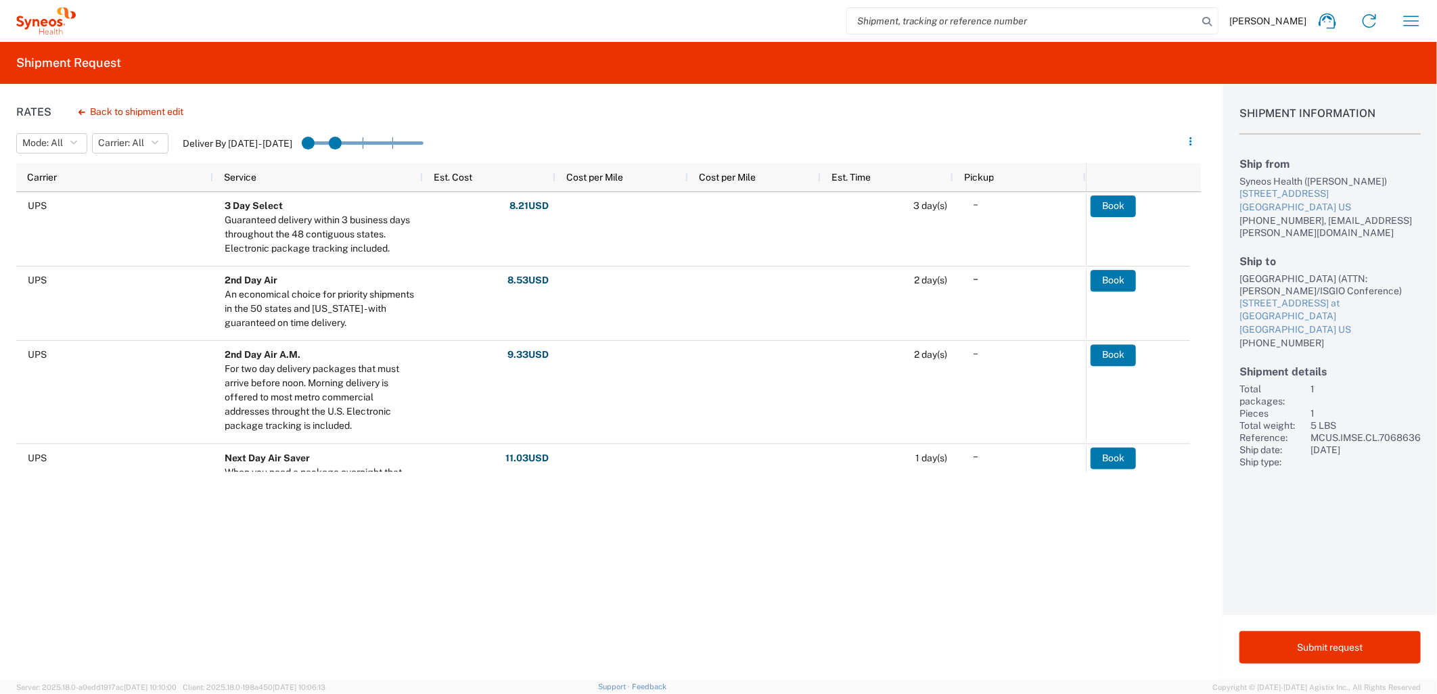
drag, startPoint x: 319, startPoint y: 141, endPoint x: 332, endPoint y: 141, distance: 12.9
drag, startPoint x: 341, startPoint y: 144, endPoint x: 306, endPoint y: 144, distance: 35.2
click at [53, 146] on span "Mode: All" at bounding box center [42, 143] width 41 height 13
click at [127, 139] on span "Carrier: All" at bounding box center [121, 143] width 46 height 13
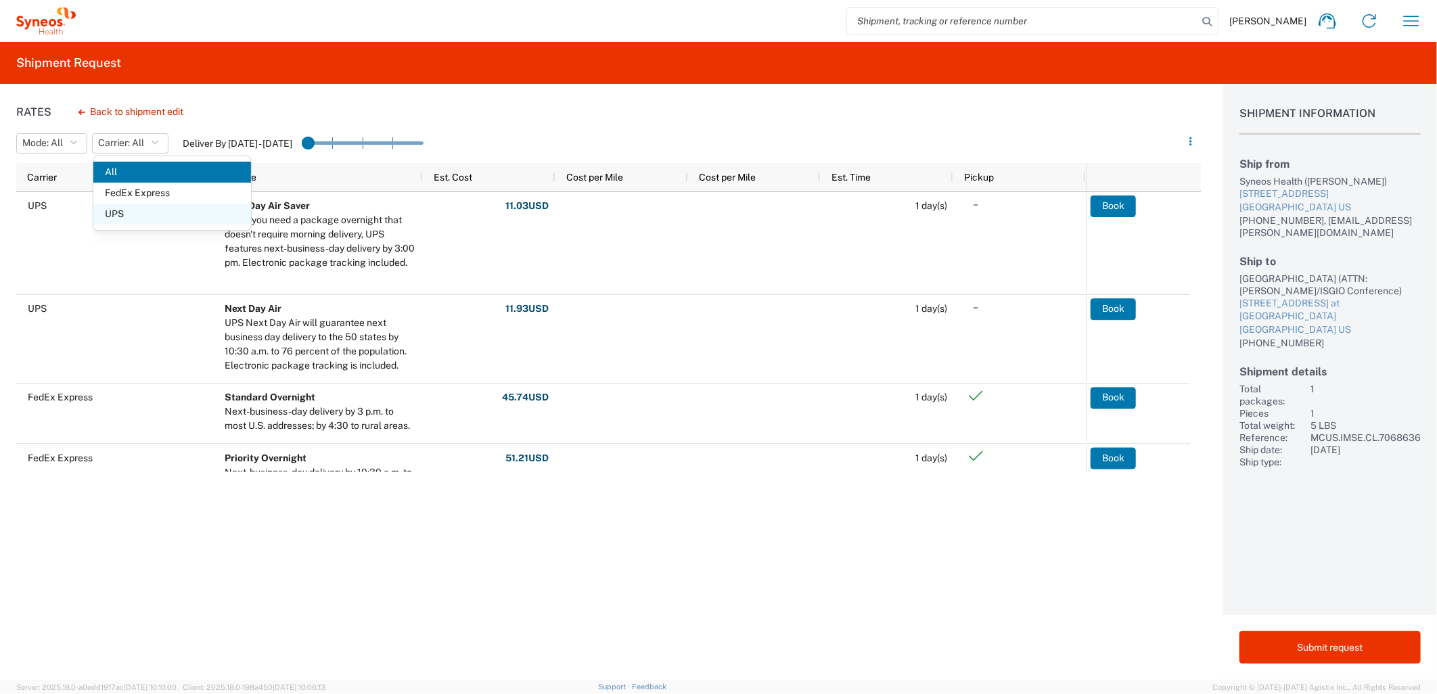
click at [139, 212] on span "UPS" at bounding box center [172, 214] width 158 height 21
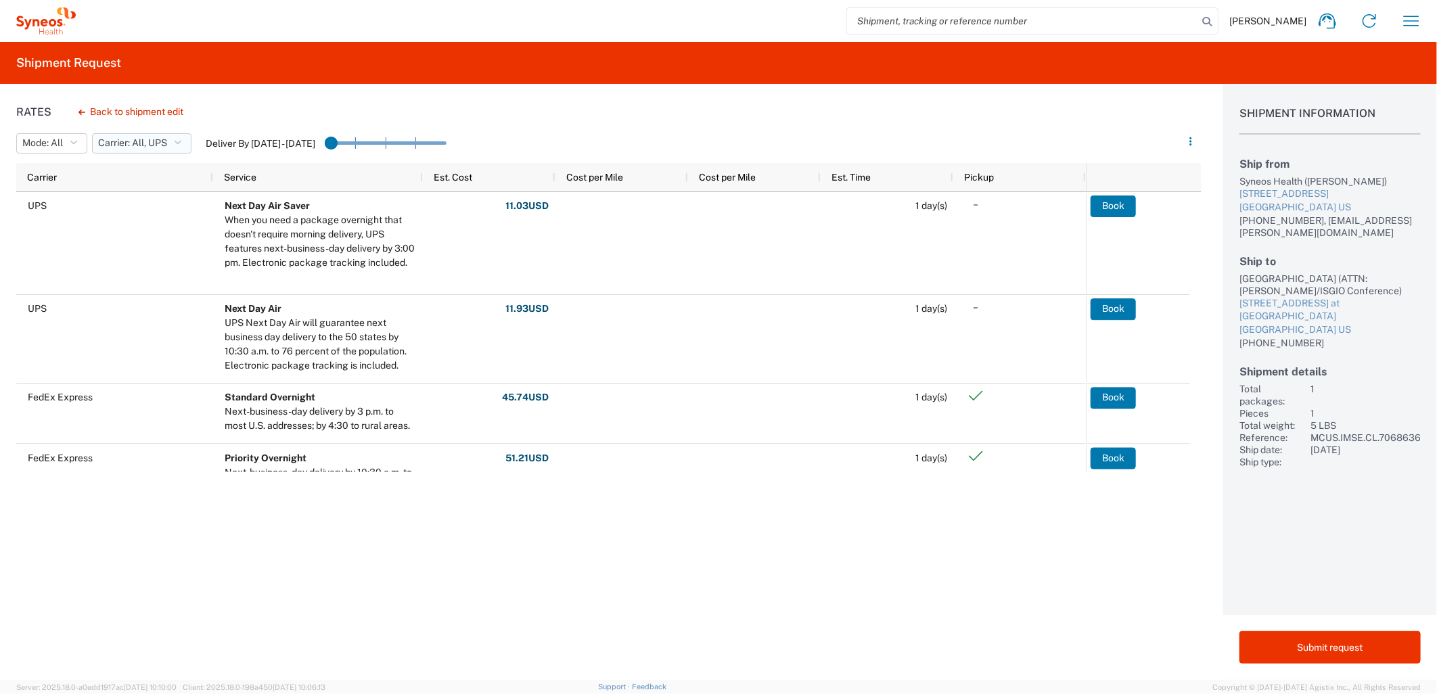
click at [181, 137] on button "Carrier: All, UPS" at bounding box center [141, 143] width 99 height 20
click at [154, 210] on span "UPS" at bounding box center [172, 214] width 158 height 21
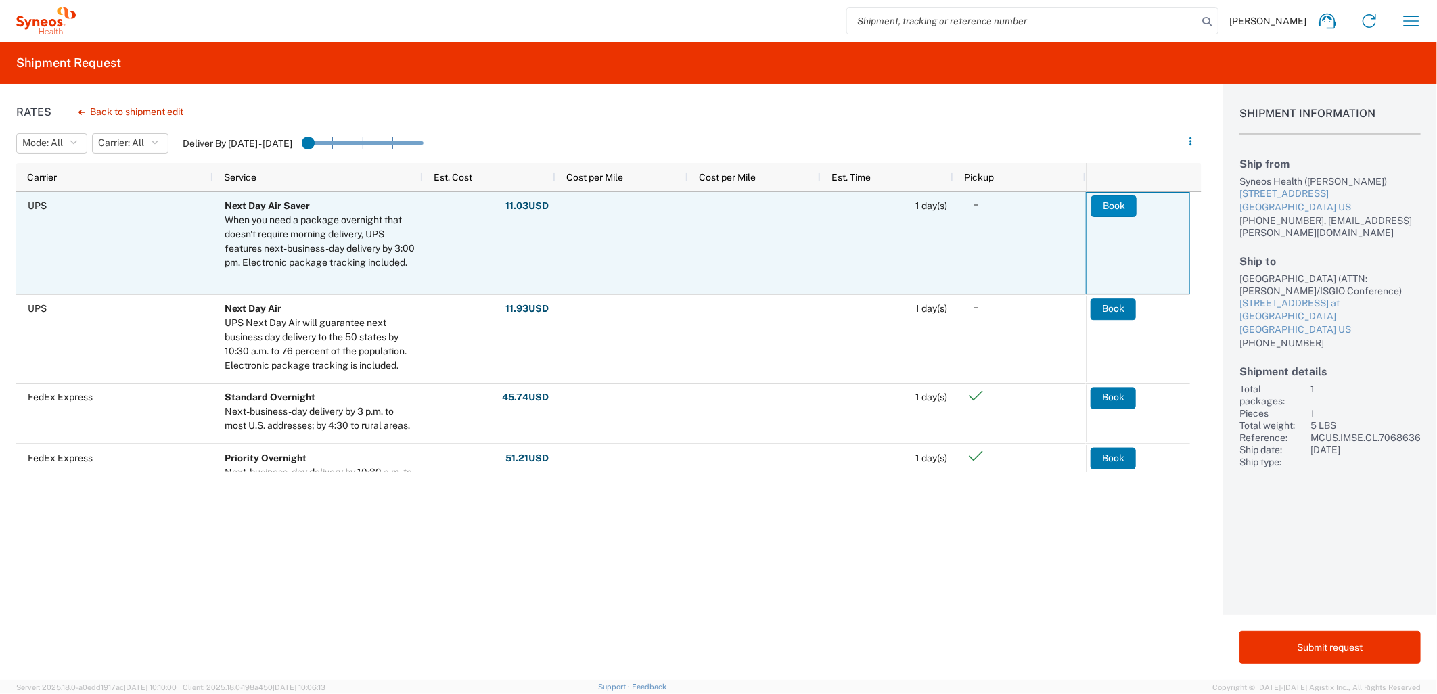
click at [1125, 211] on button "Book" at bounding box center [1113, 207] width 45 height 22
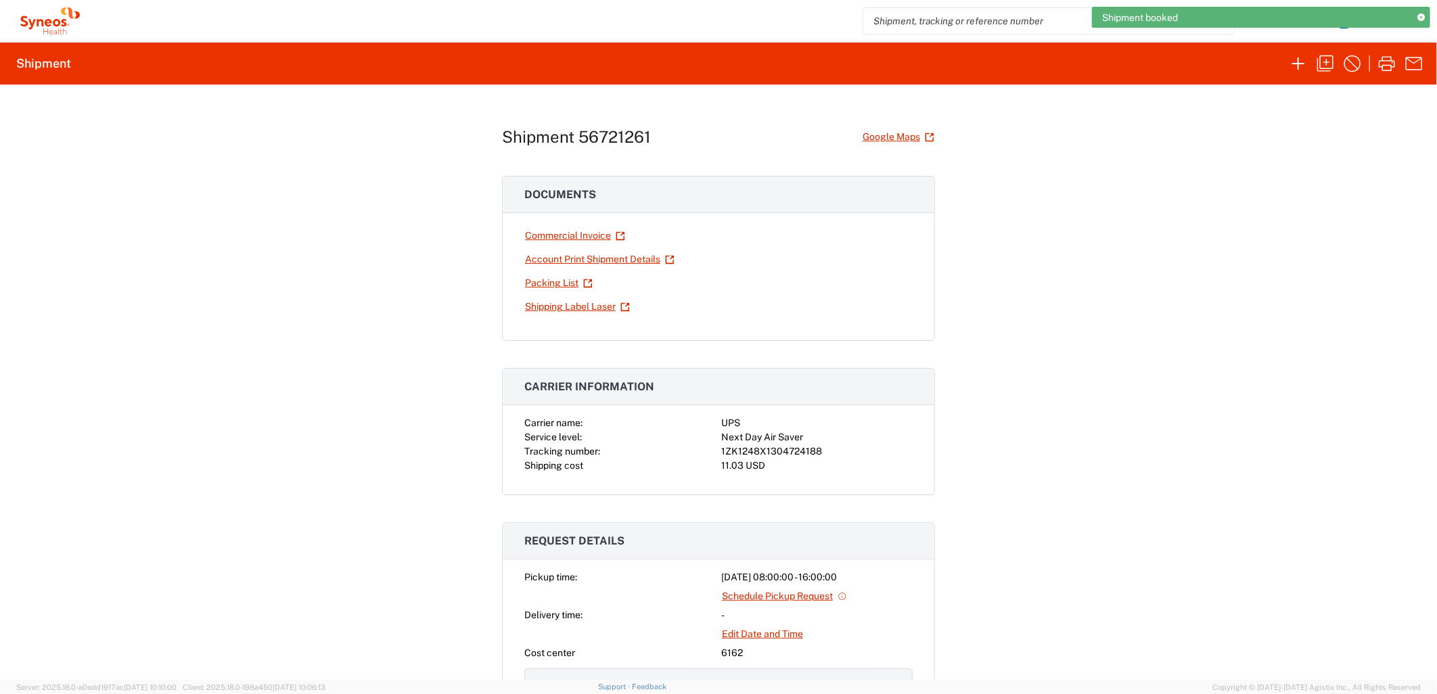
click at [1054, 332] on div "Shipment 56721261 Google Maps Documents Commercial Invoice Account Print Shipme…" at bounding box center [718, 382] width 1437 height 595
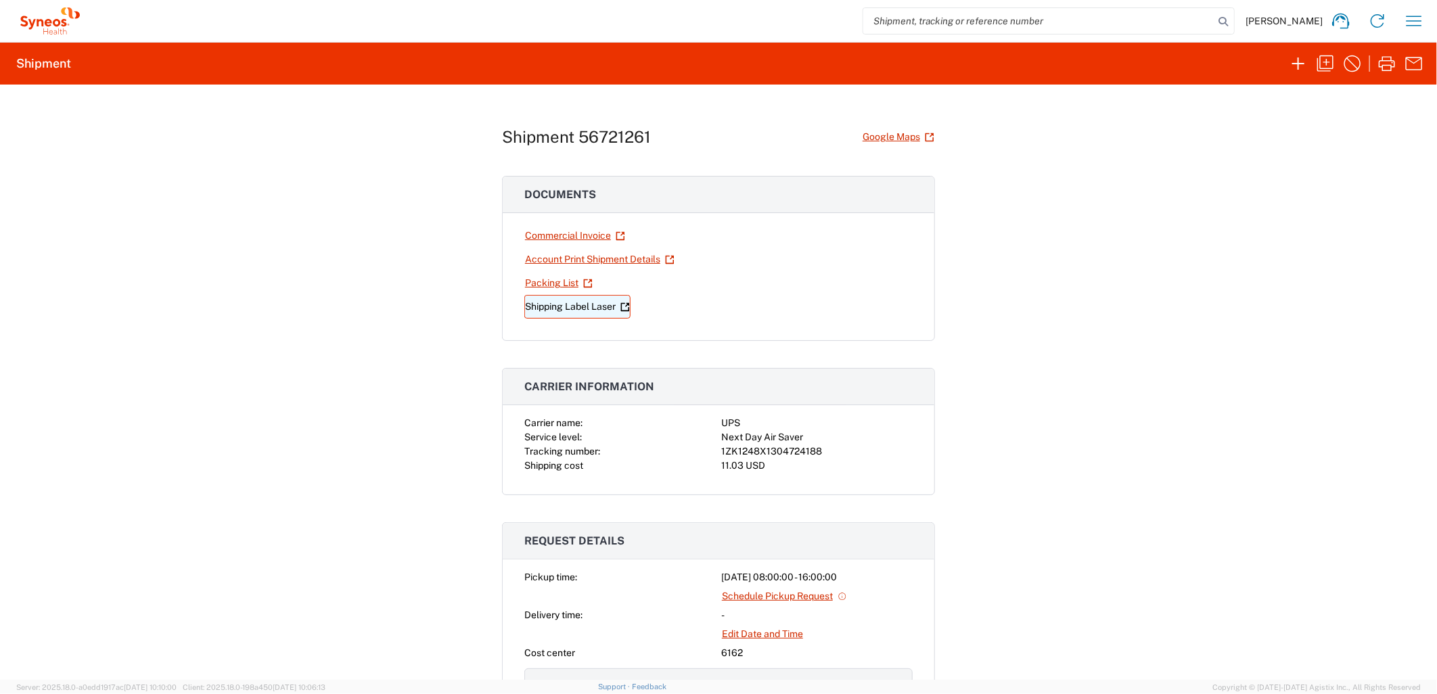
click at [567, 302] on link "Shipping Label Laser" at bounding box center [577, 307] width 106 height 24
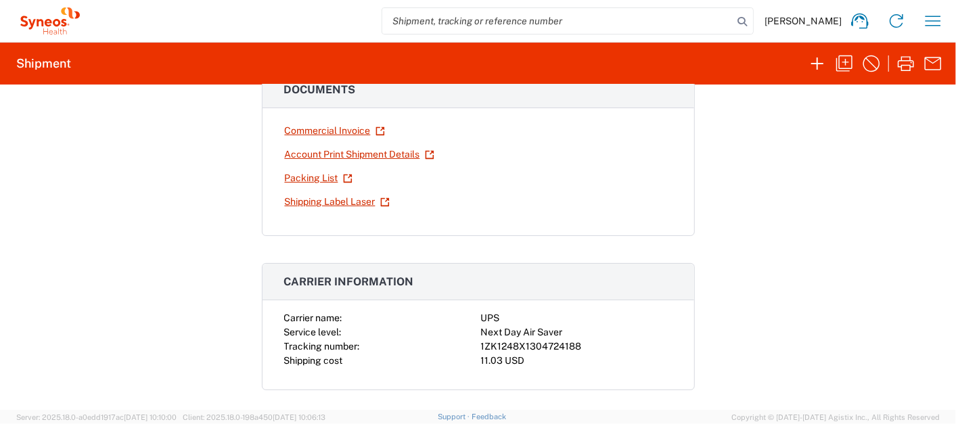
scroll to position [300, 0]
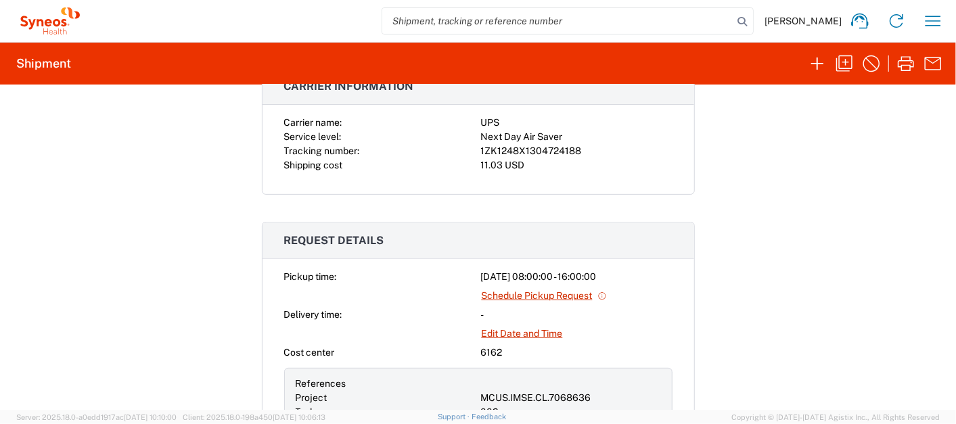
click at [508, 152] on div "1ZK1248X1304724188" at bounding box center [576, 151] width 191 height 14
copy div "1ZK1248X1304724188"
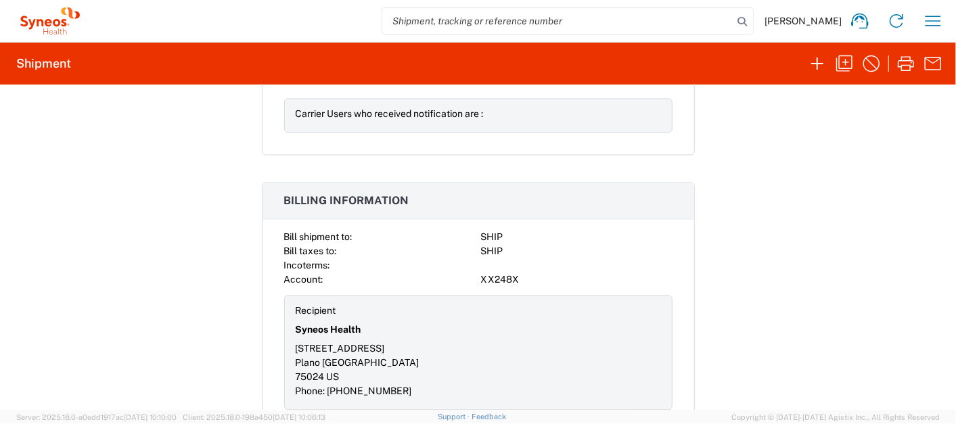
scroll to position [1357, 0]
